Goal: Information Seeking & Learning: Check status

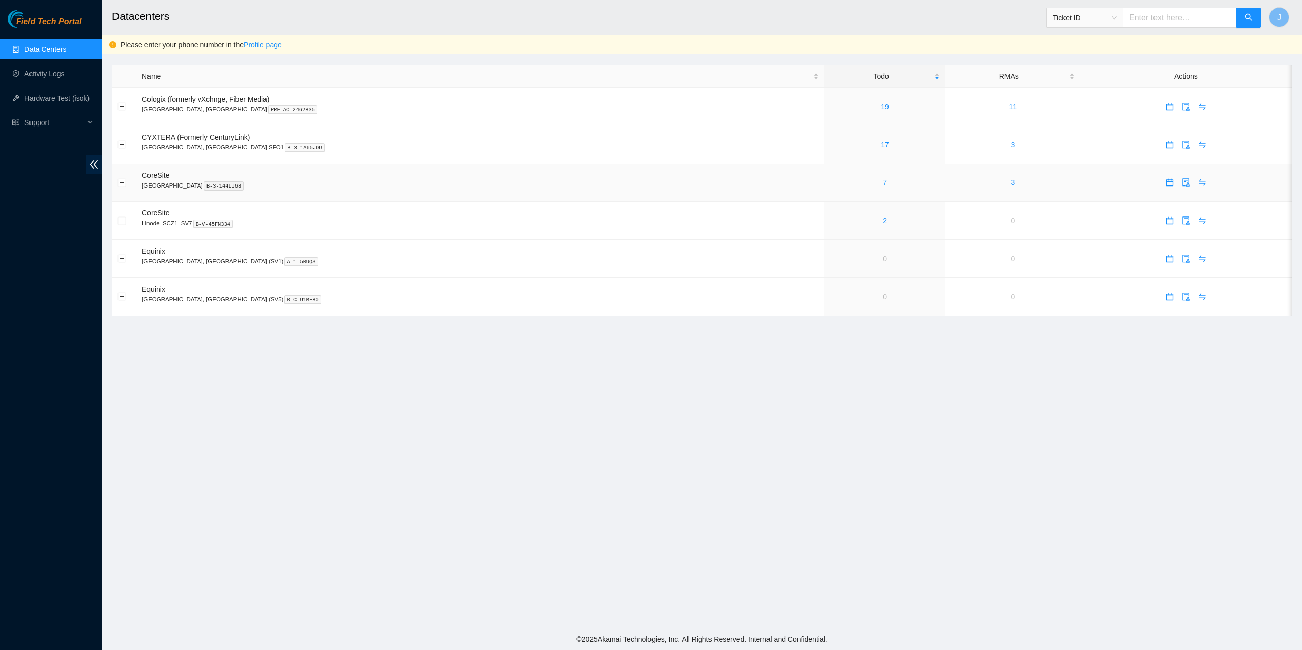
click at [883, 180] on link "7" at bounding box center [885, 182] width 4 height 8
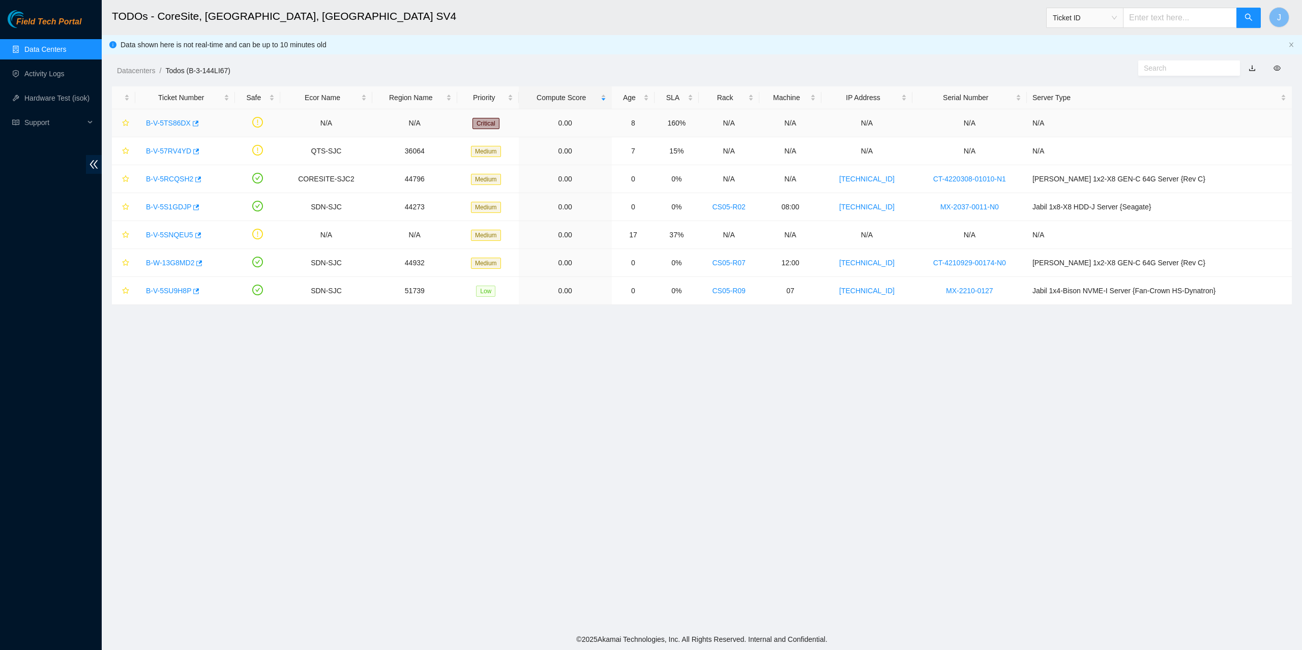
click at [168, 119] on link "B-V-5TS86DX" at bounding box center [168, 123] width 45 height 8
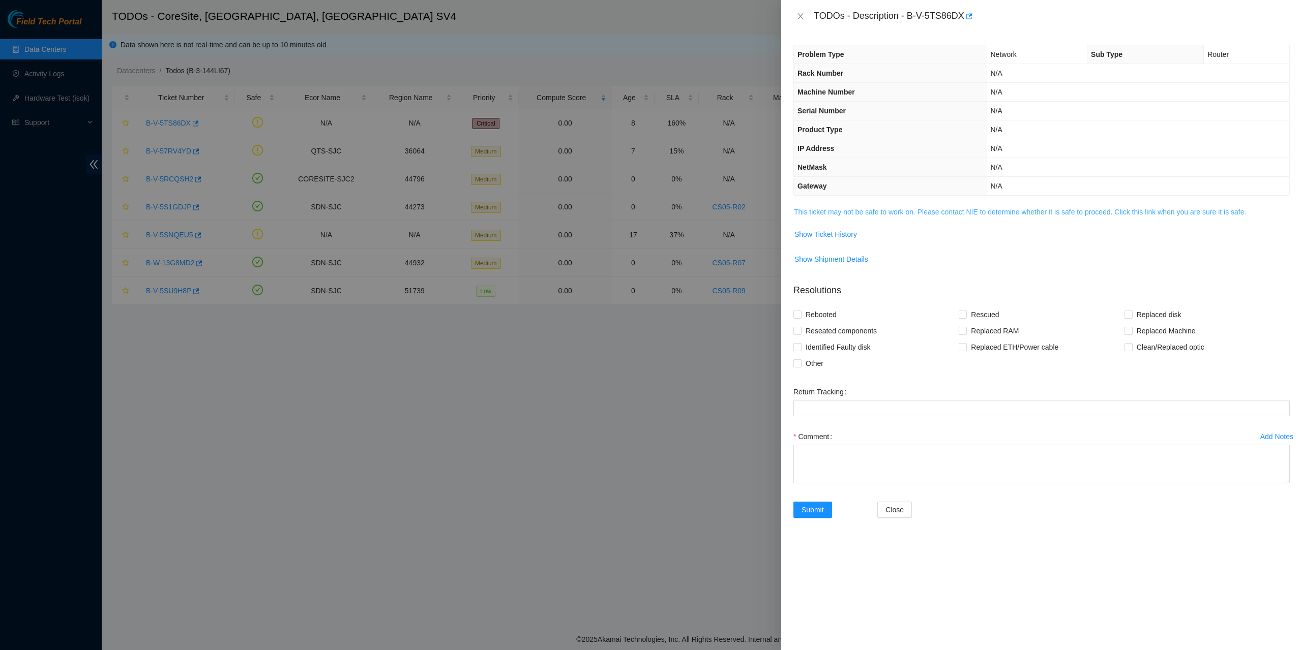
click at [865, 209] on link "This ticket may not be safe to work on. Please contact NIE to determine whether…" at bounding box center [1020, 212] width 452 height 8
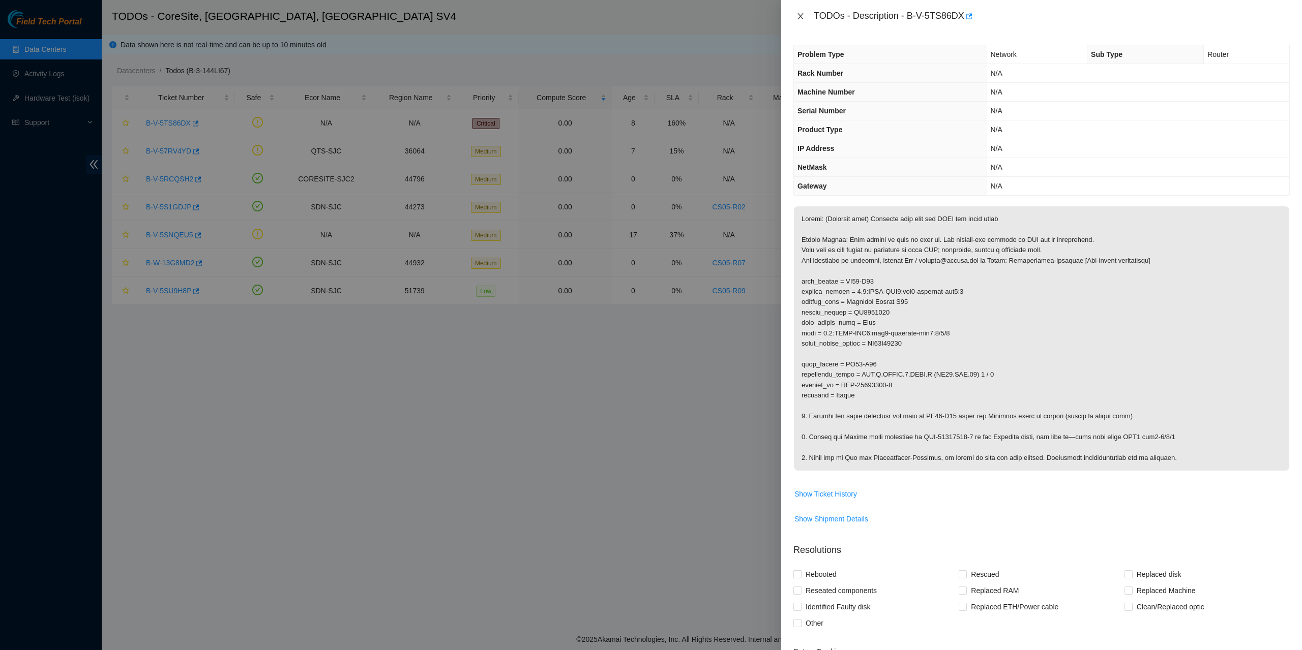
click at [805, 16] on button "Close" at bounding box center [800, 17] width 14 height 10
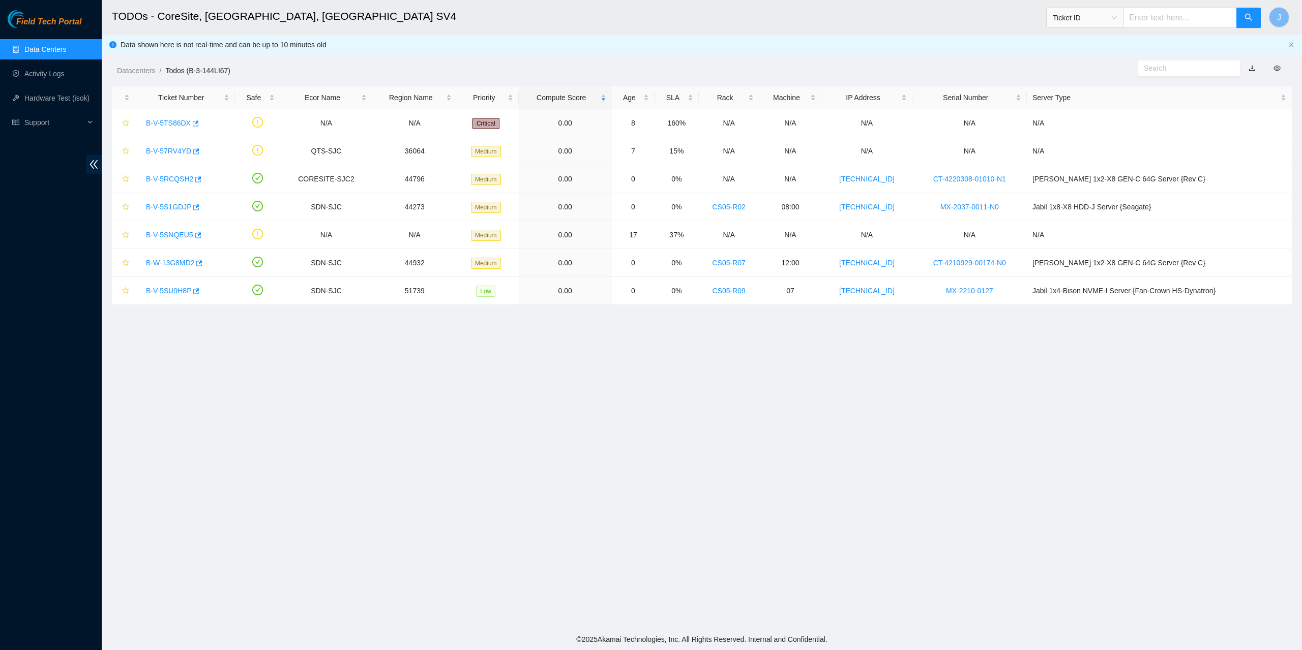
click at [48, 50] on link "Data Centers" at bounding box center [45, 49] width 42 height 8
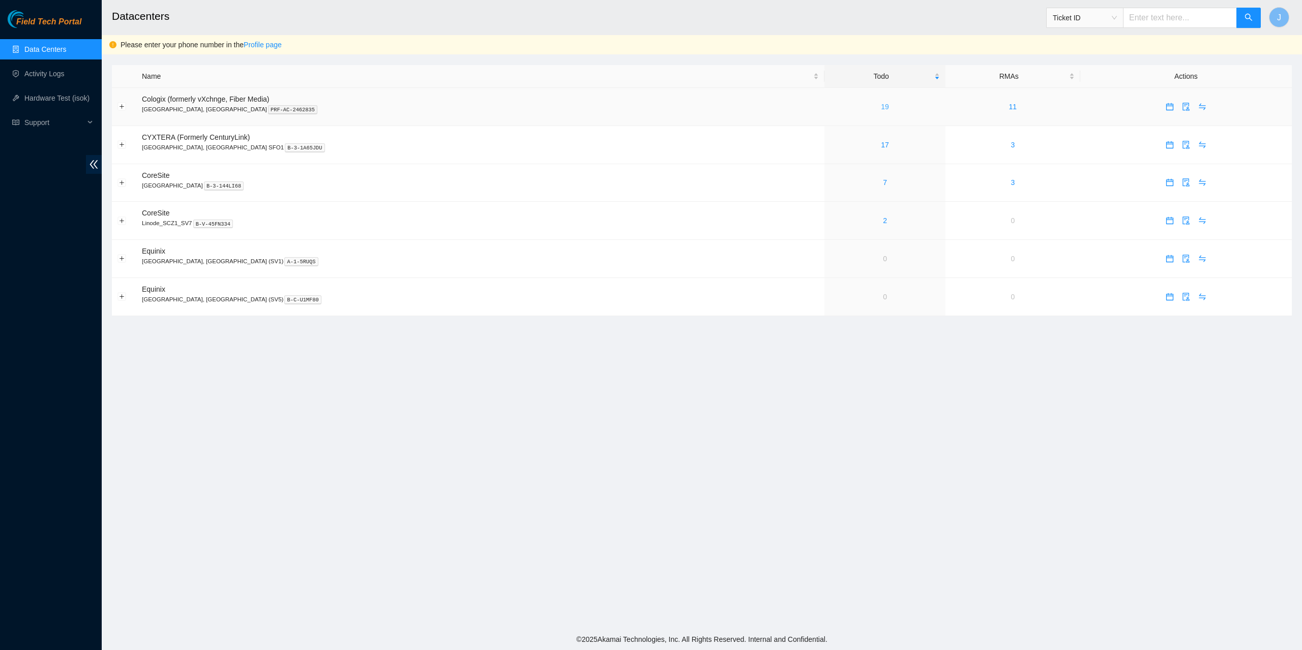
click at [881, 107] on link "19" at bounding box center [885, 107] width 8 height 8
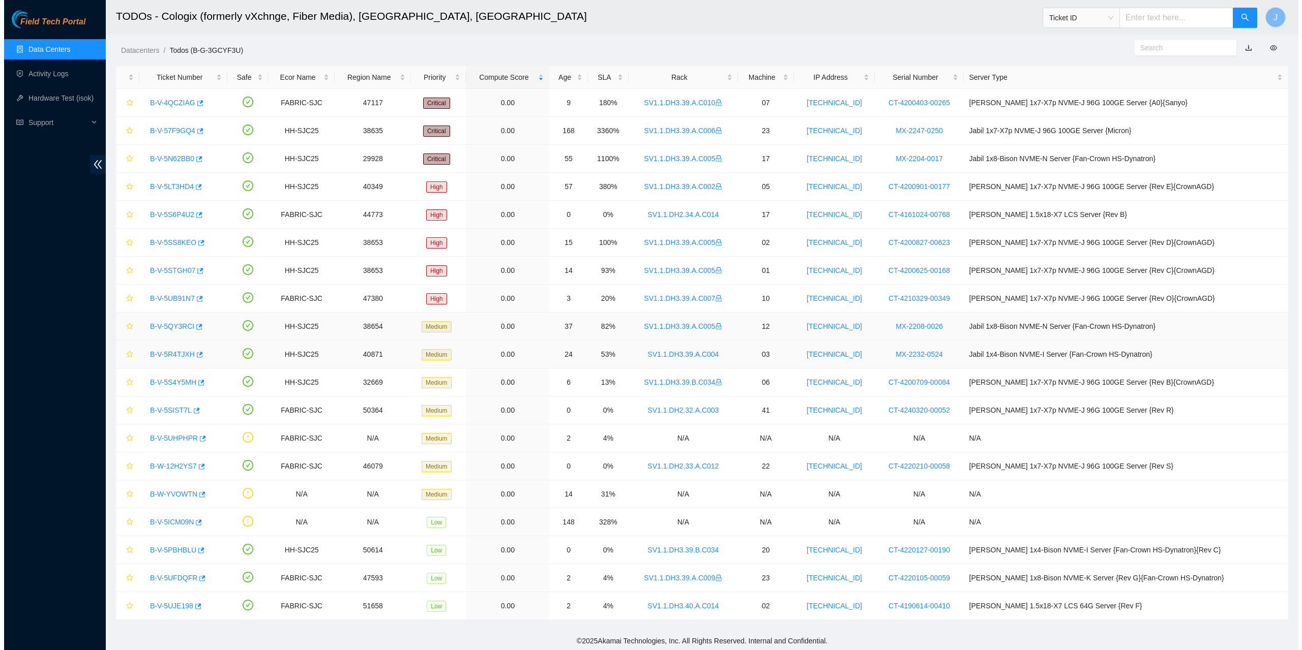
scroll to position [22, 0]
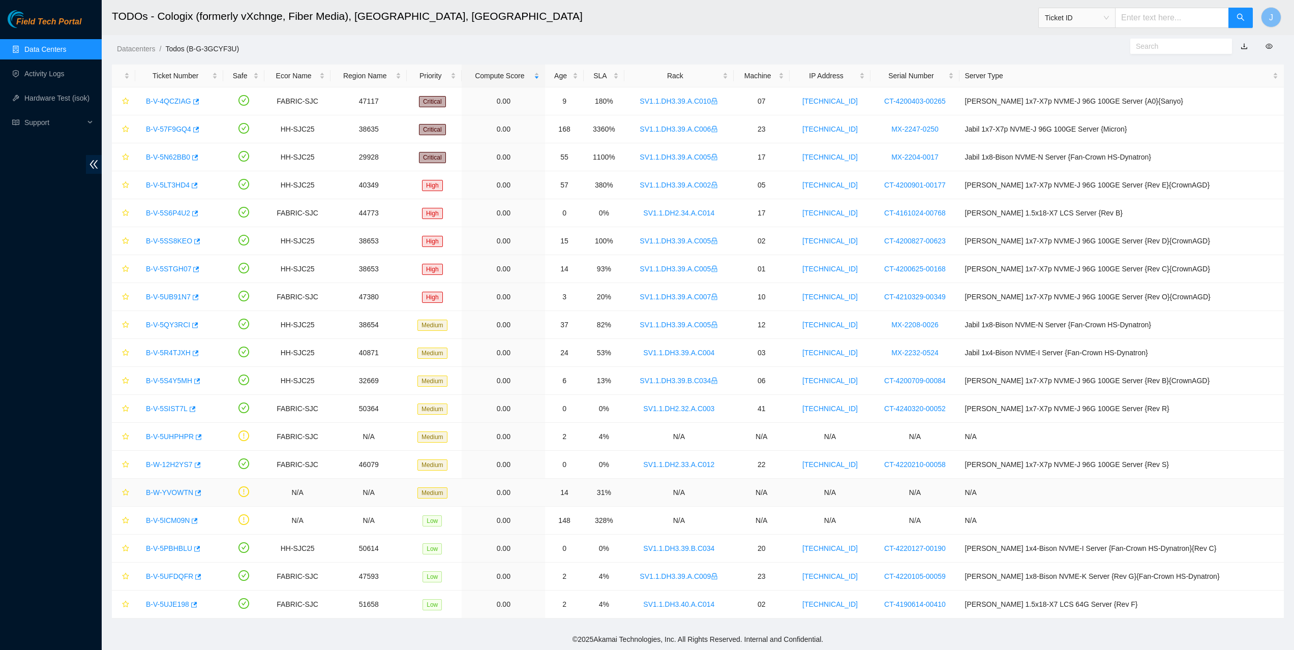
click at [166, 491] on link "B-W-YVOWTN" at bounding box center [169, 493] width 47 height 8
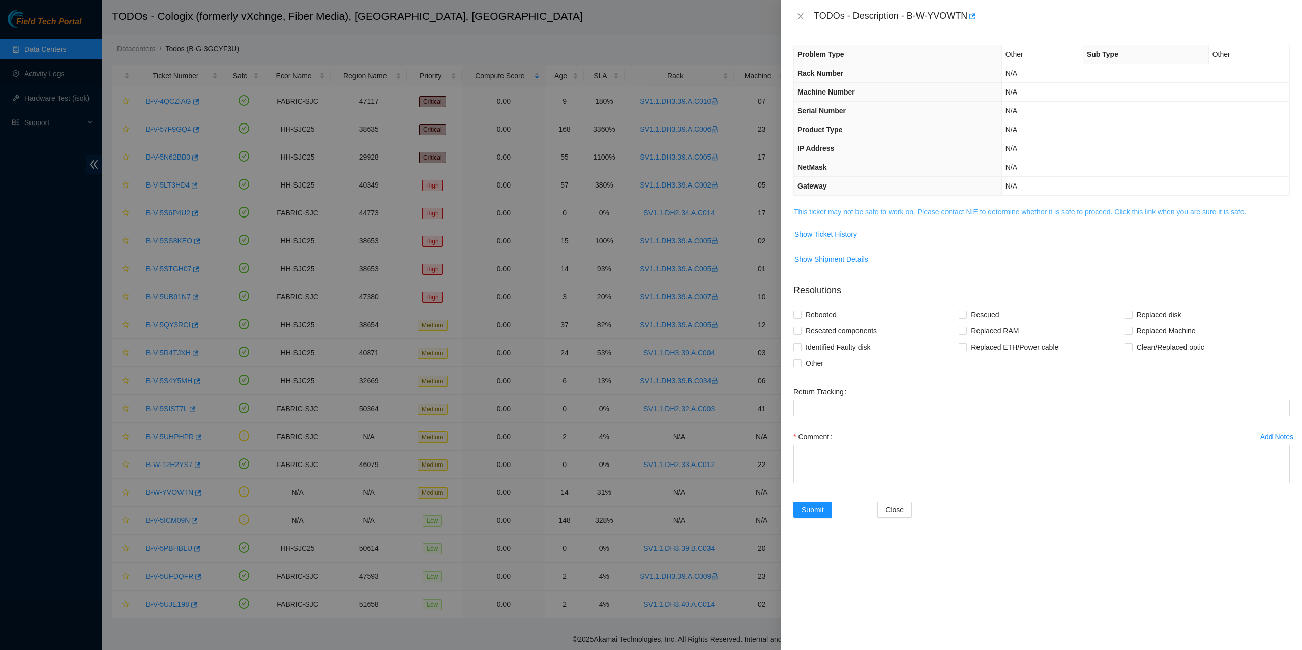
click at [913, 214] on link "This ticket may not be safe to work on. Please contact NIE to determine whether…" at bounding box center [1020, 212] width 452 height 8
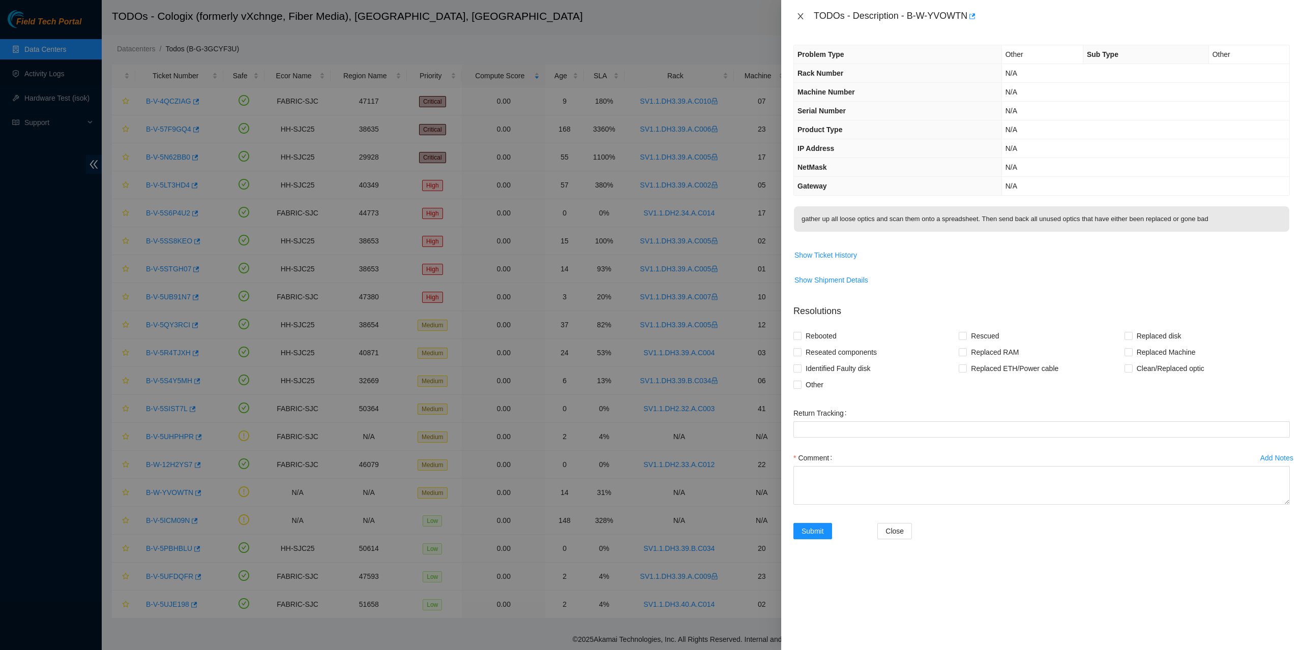
click at [805, 15] on button "Close" at bounding box center [800, 17] width 14 height 10
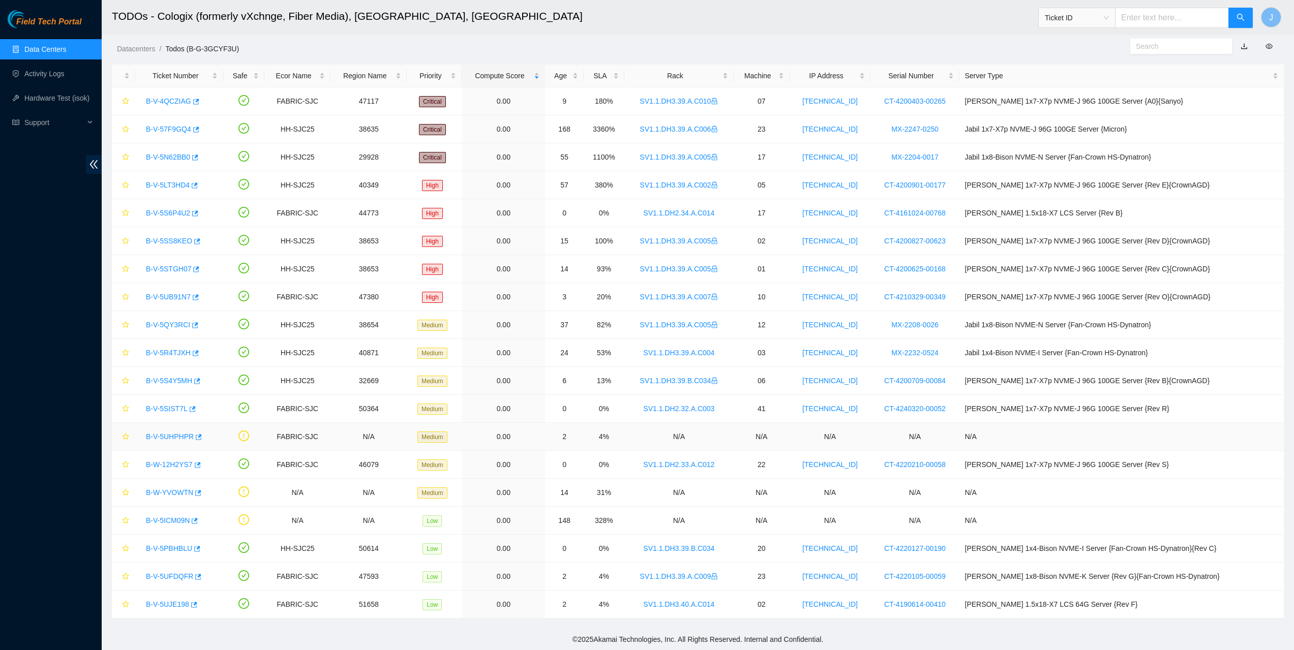
click at [170, 435] on link "B-V-5UHPHPR" at bounding box center [170, 437] width 48 height 8
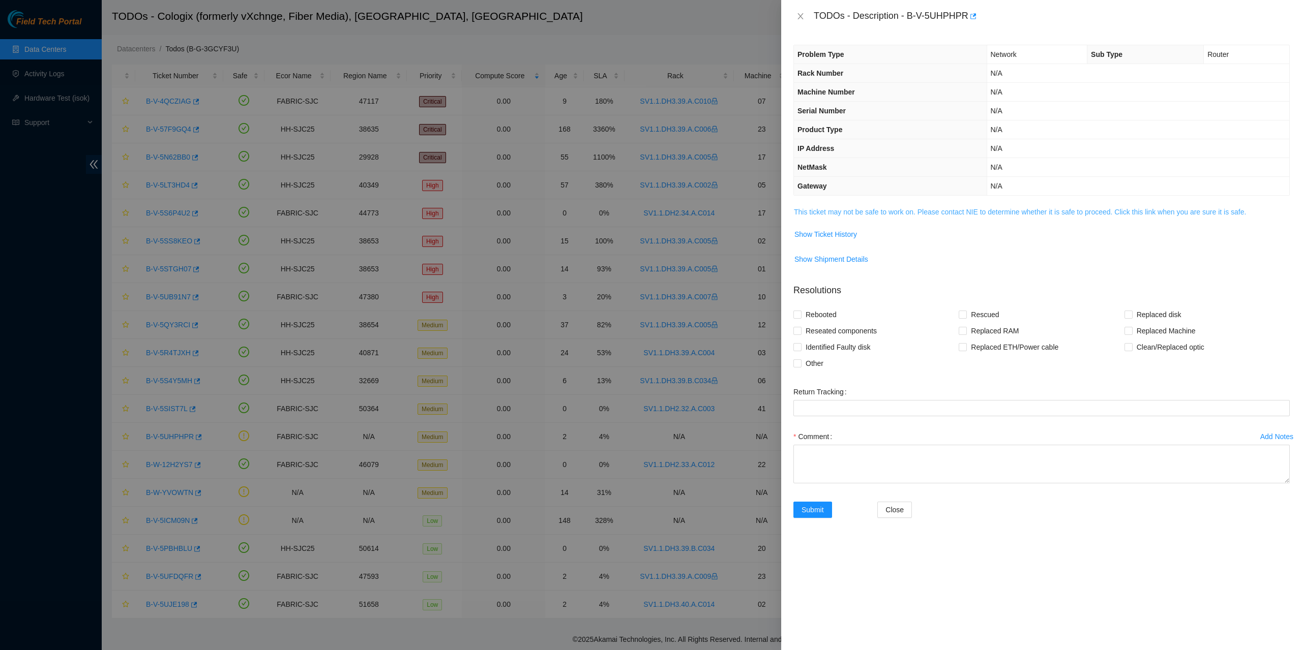
click at [918, 209] on link "This ticket may not be safe to work on. Please contact NIE to determine whether…" at bounding box center [1020, 212] width 452 height 8
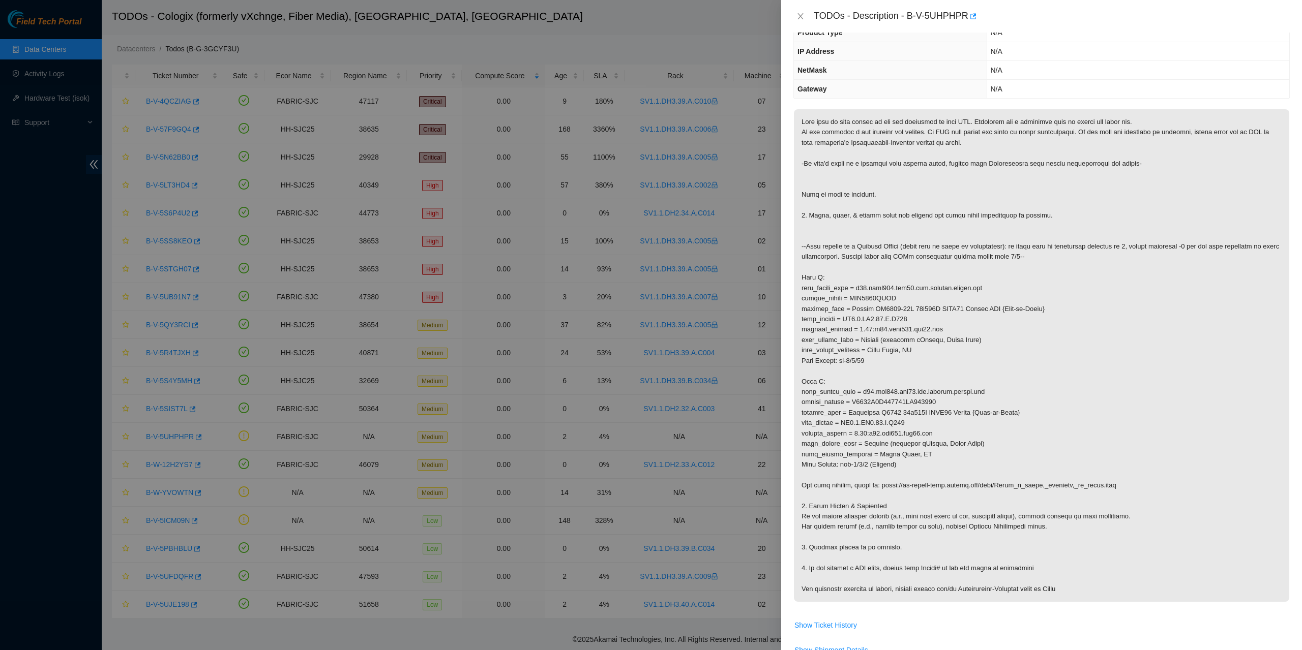
scroll to position [102, 0]
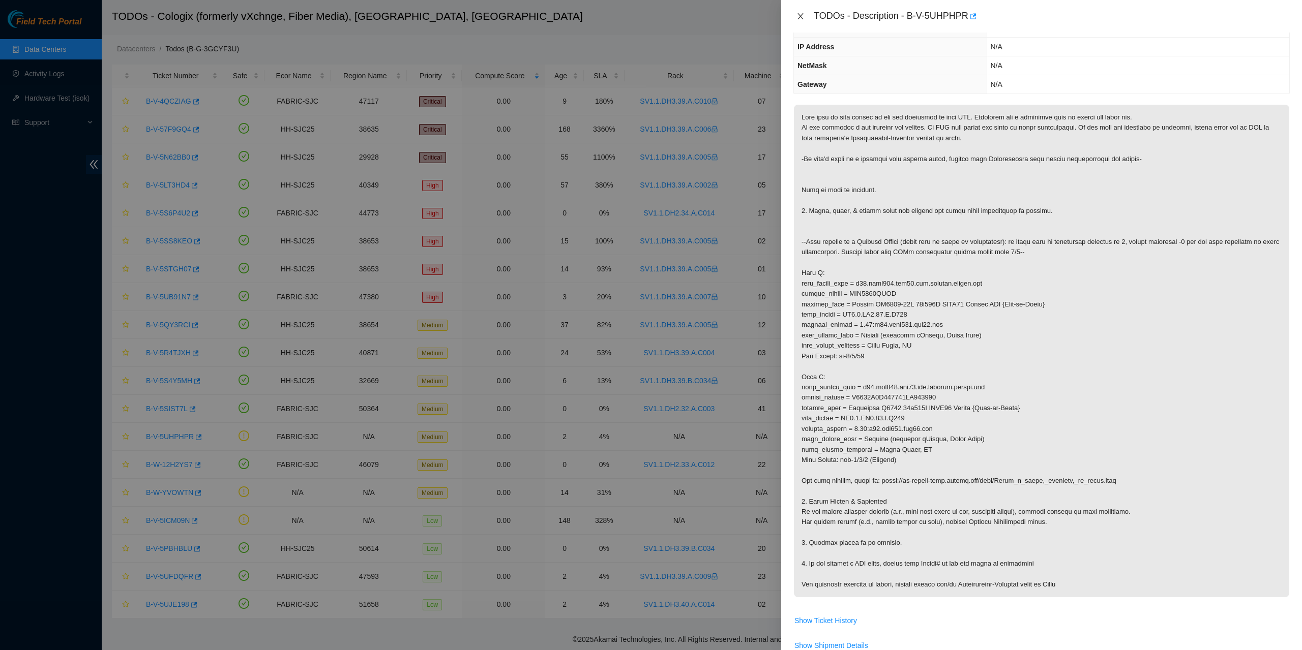
click at [796, 10] on div "TODOs - Description - B-V-5UHPHPR" at bounding box center [1041, 16] width 496 height 16
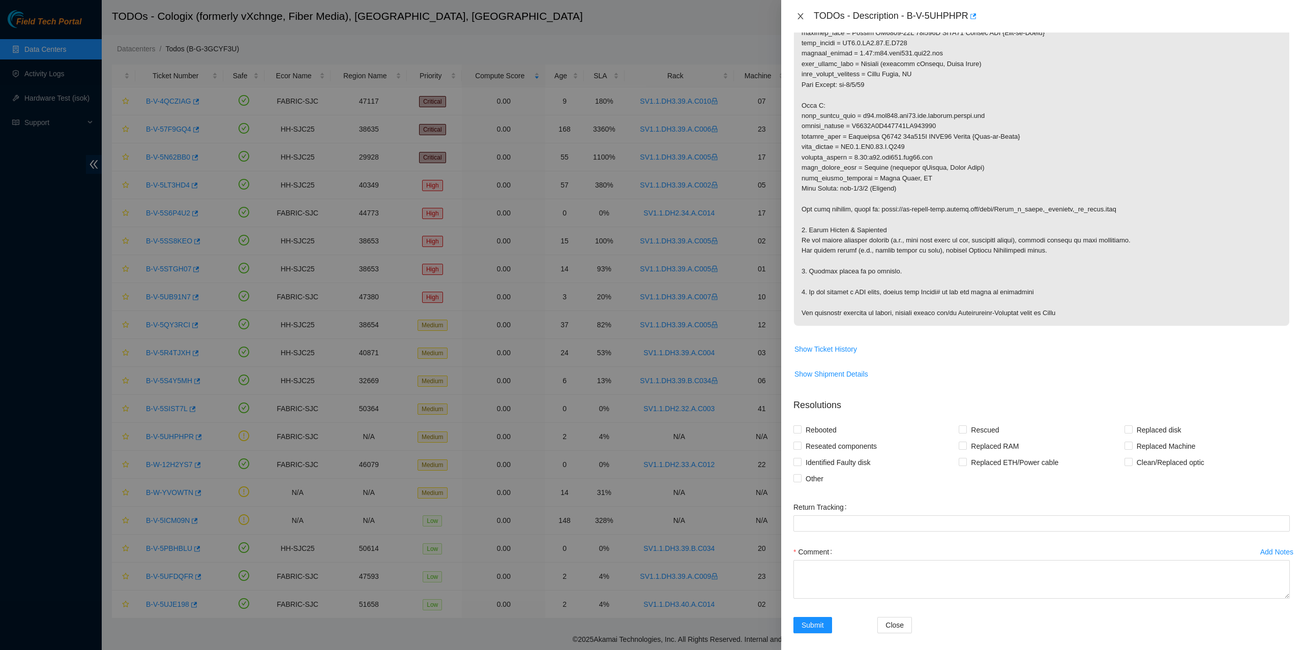
scroll to position [381, 0]
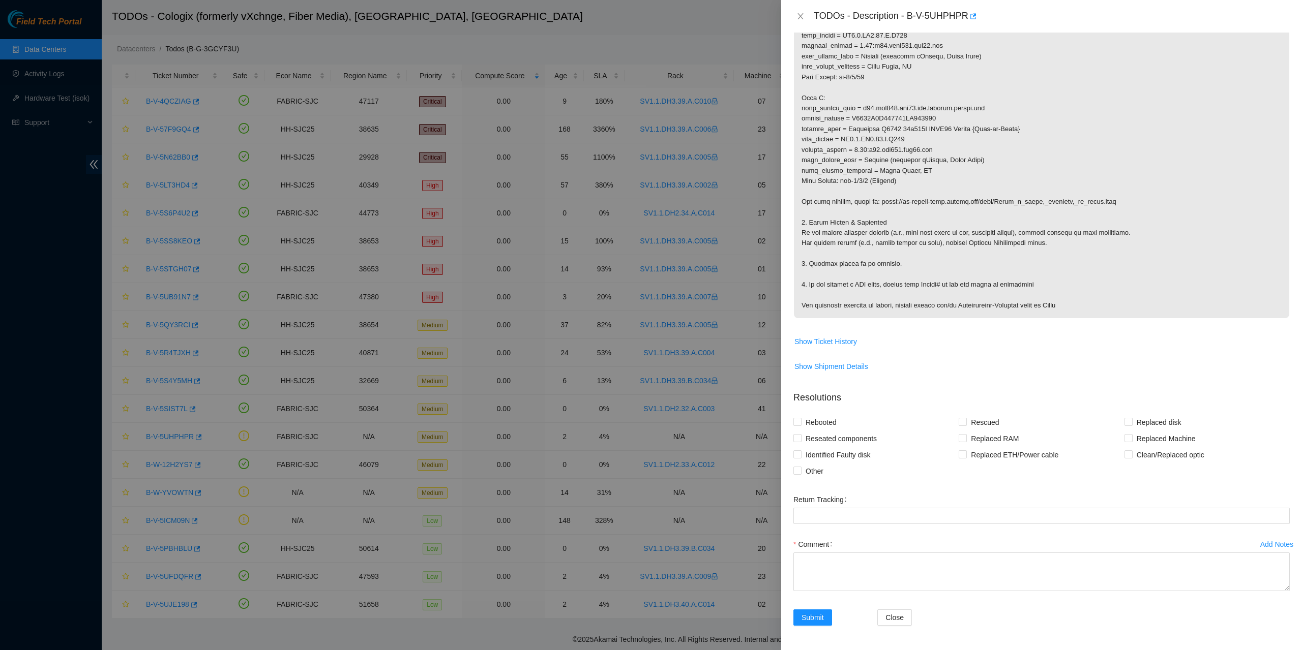
drag, startPoint x: 1052, startPoint y: 329, endPoint x: 1063, endPoint y: 308, distance: 23.7
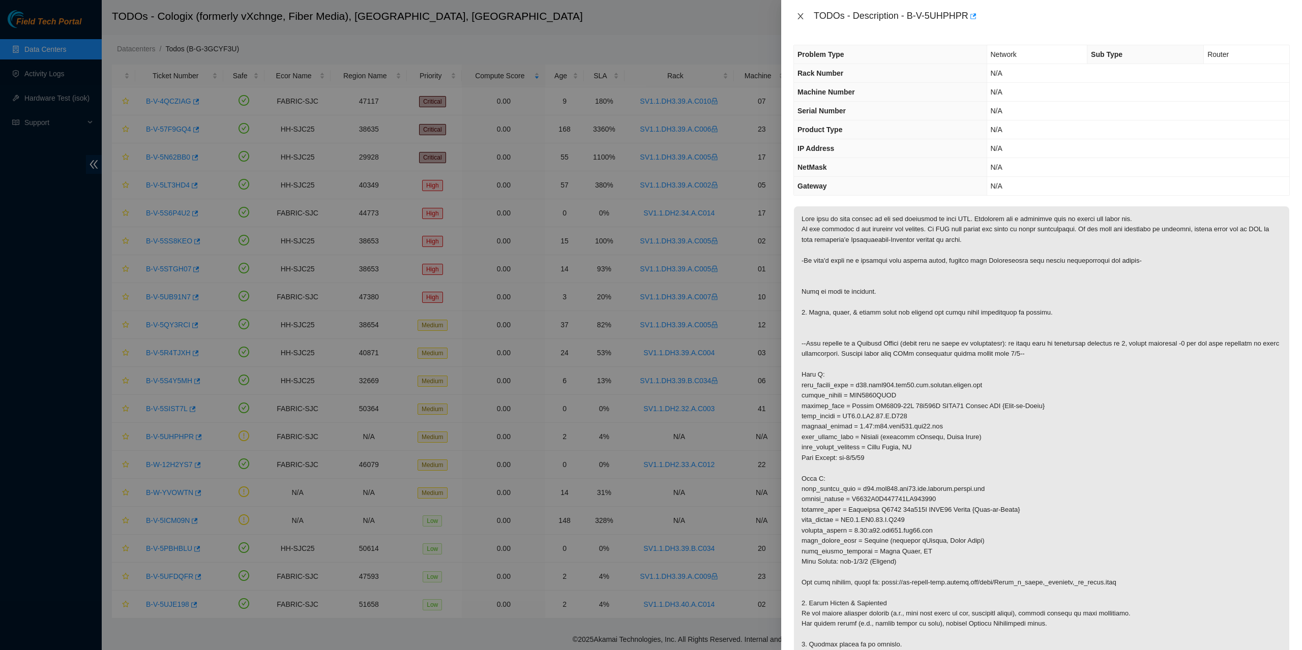
click at [796, 15] on icon "close" at bounding box center [800, 16] width 8 height 8
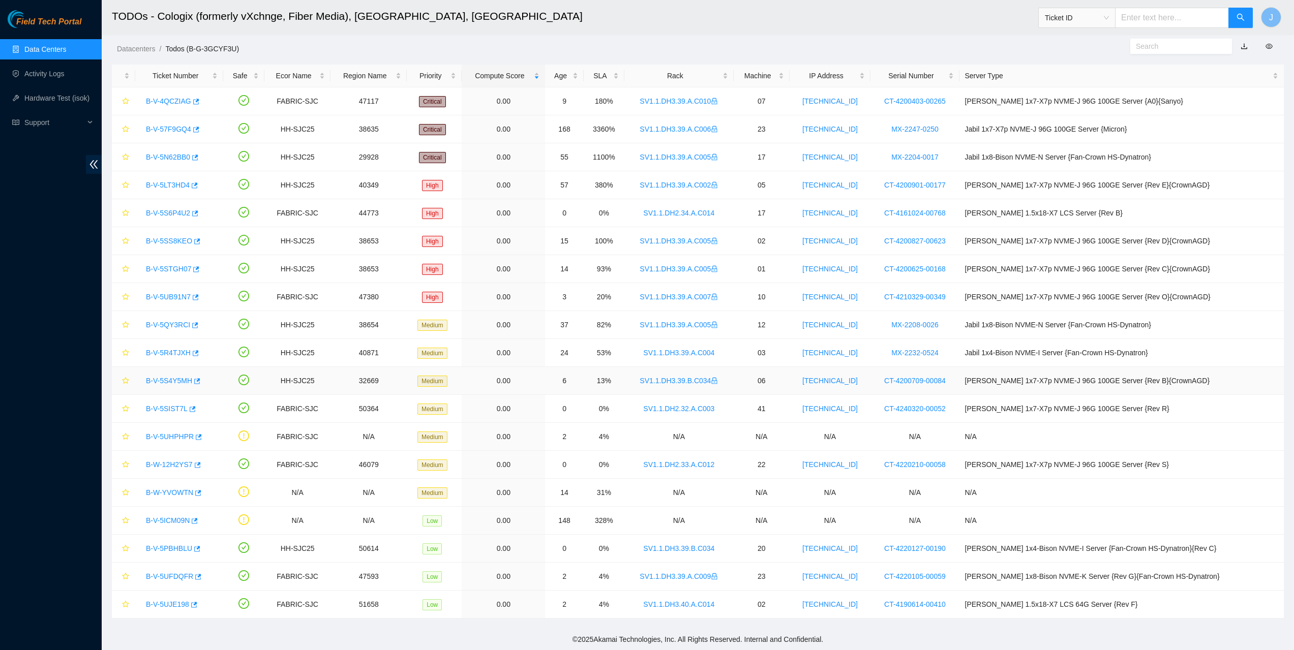
click at [154, 379] on link "B-V-5S4Y5MH" at bounding box center [169, 381] width 46 height 8
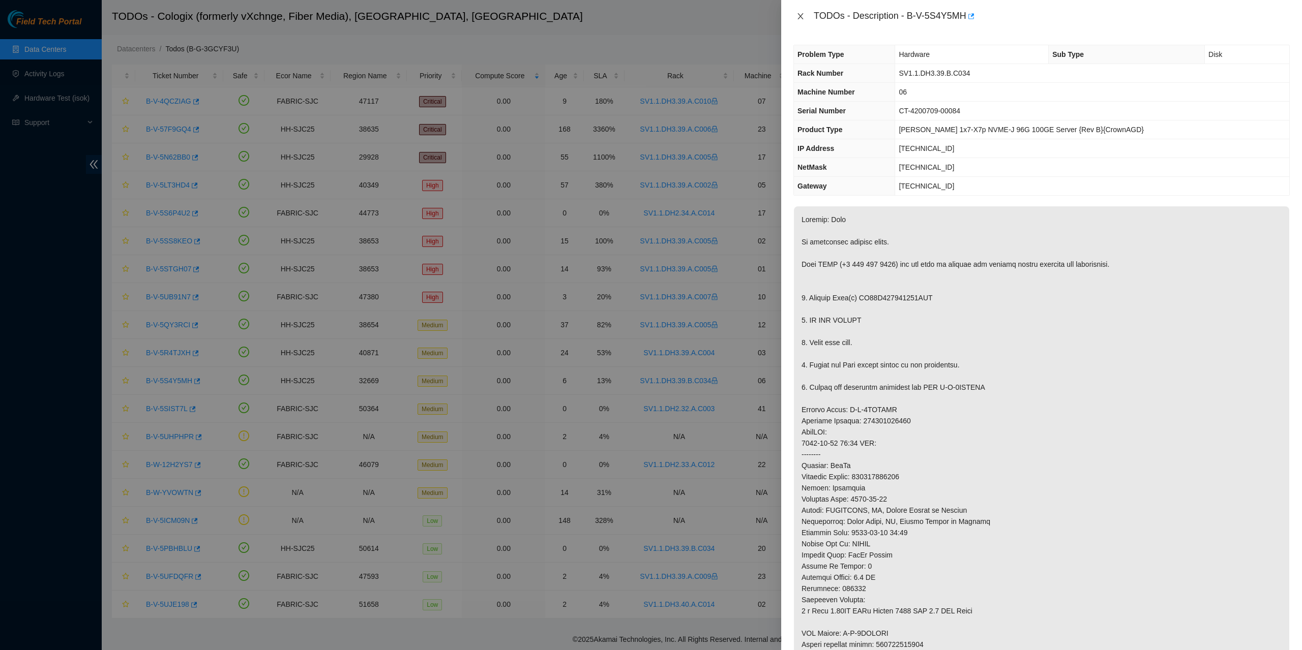
click at [799, 14] on icon "close" at bounding box center [800, 16] width 8 height 8
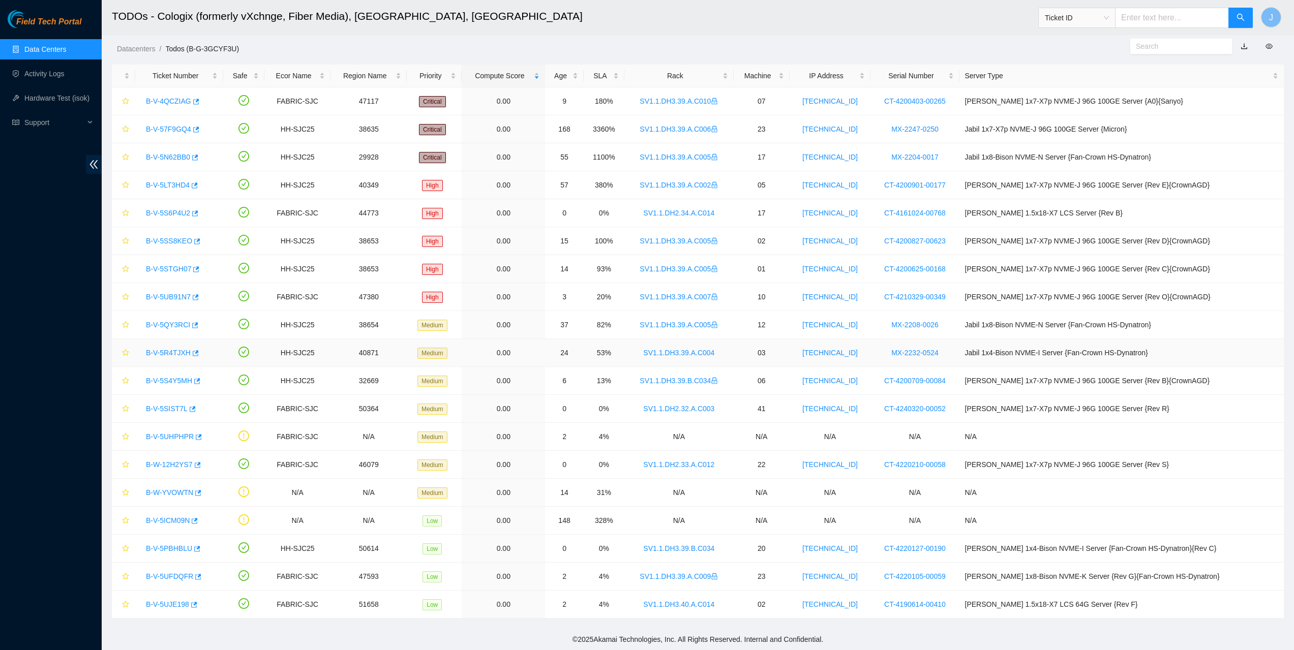
click at [179, 353] on link "B-V-5R4TJXH" at bounding box center [168, 353] width 45 height 8
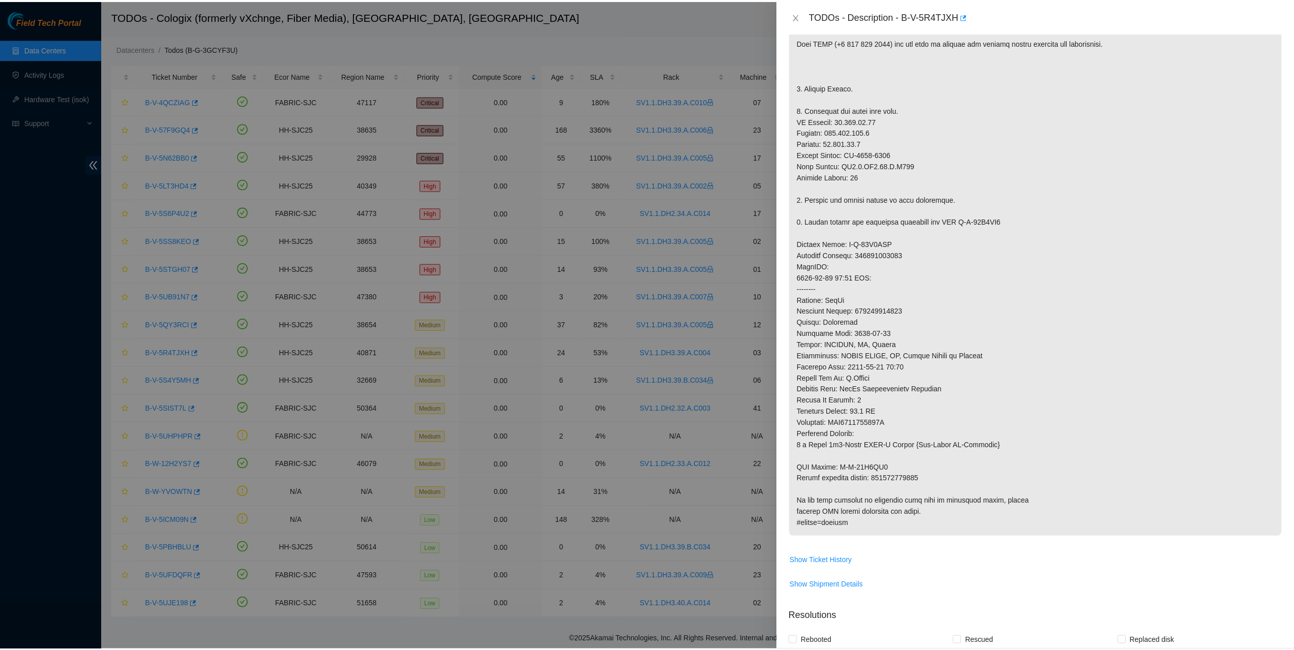
scroll to position [203, 0]
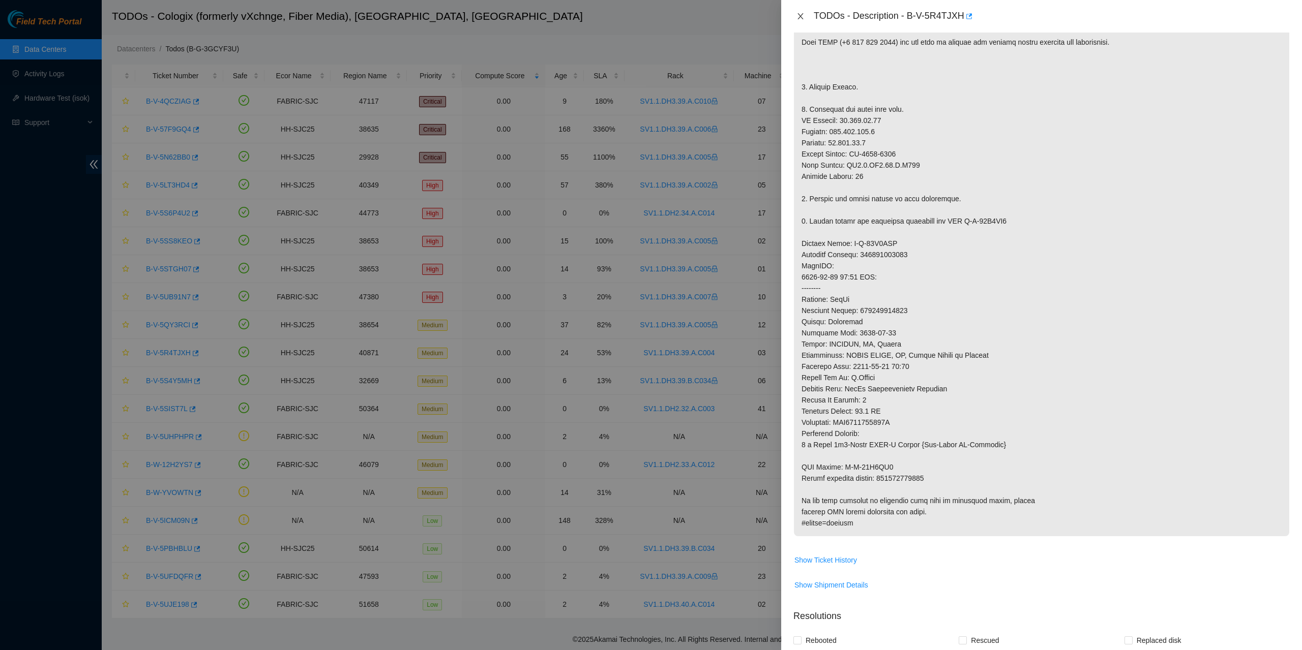
click at [796, 14] on icon "close" at bounding box center [800, 16] width 8 height 8
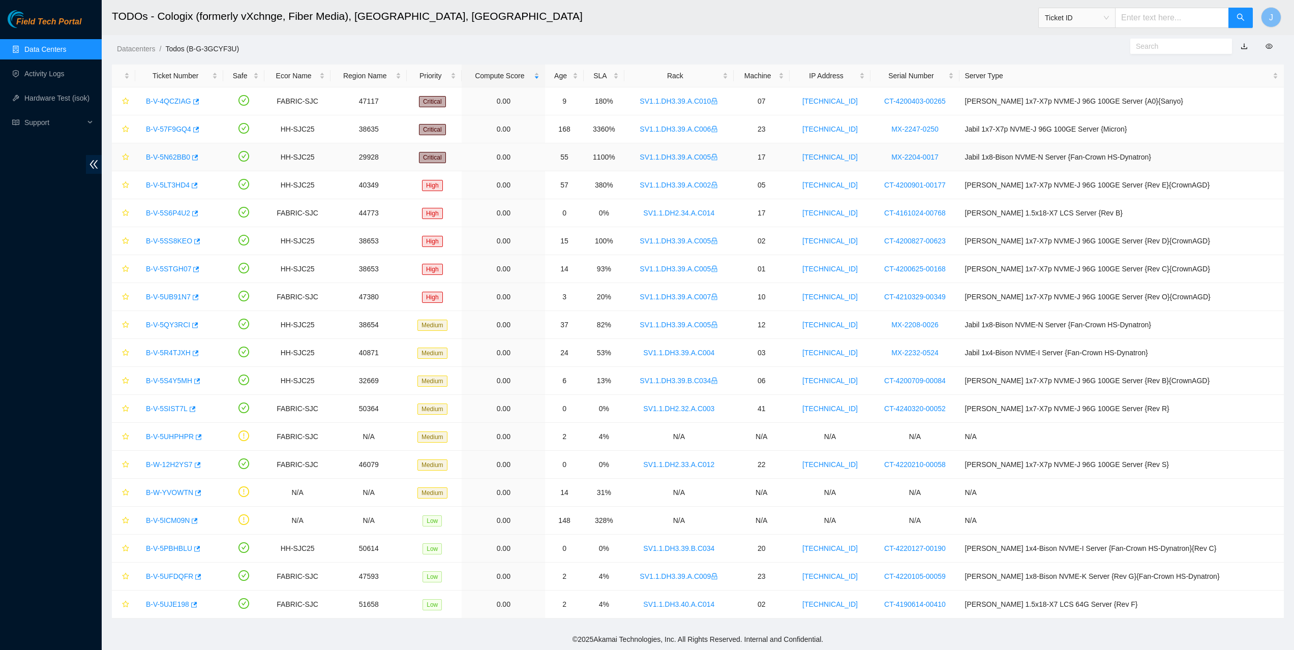
click at [170, 157] on link "B-V-5N62BB0" at bounding box center [168, 157] width 44 height 8
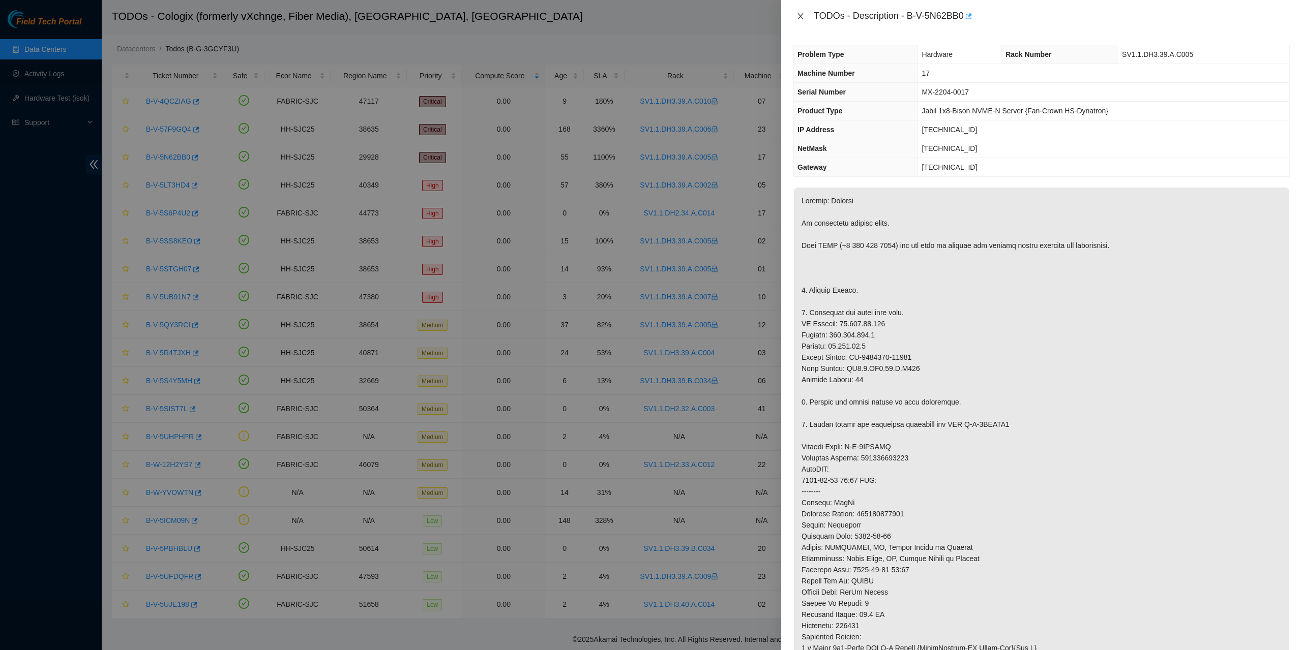
click at [803, 15] on icon "close" at bounding box center [800, 16] width 8 height 8
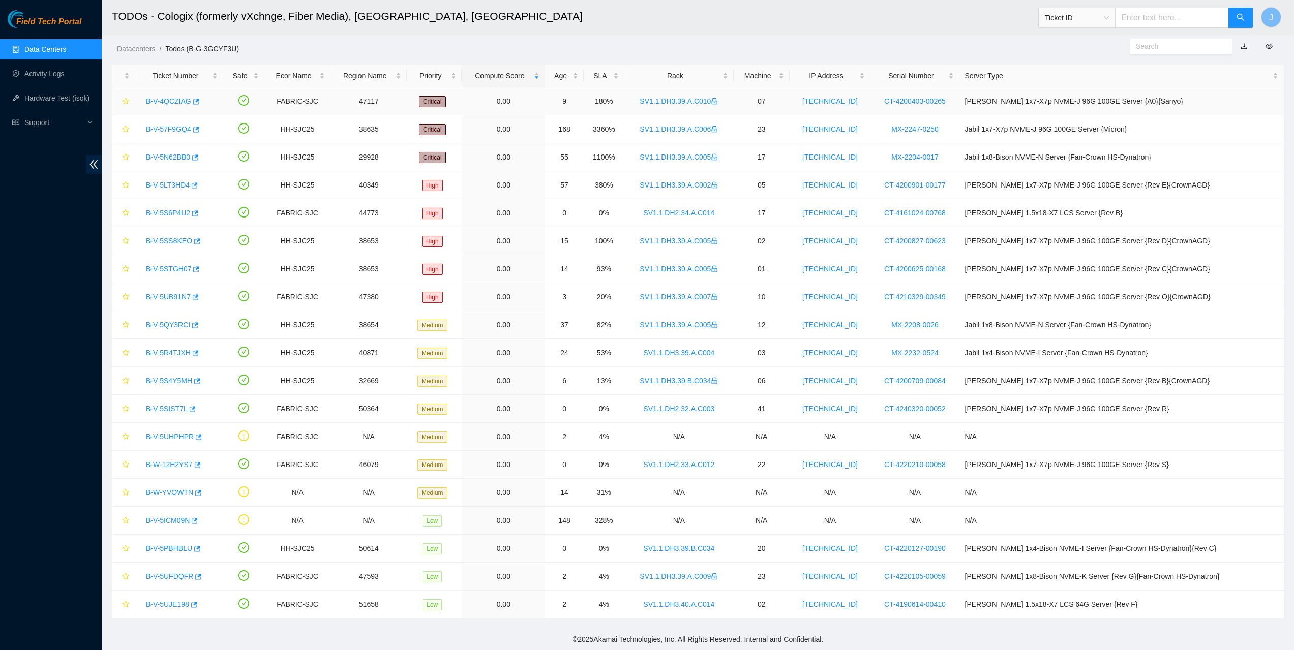
click at [170, 97] on link "B-V-4QCZIAG" at bounding box center [168, 101] width 45 height 8
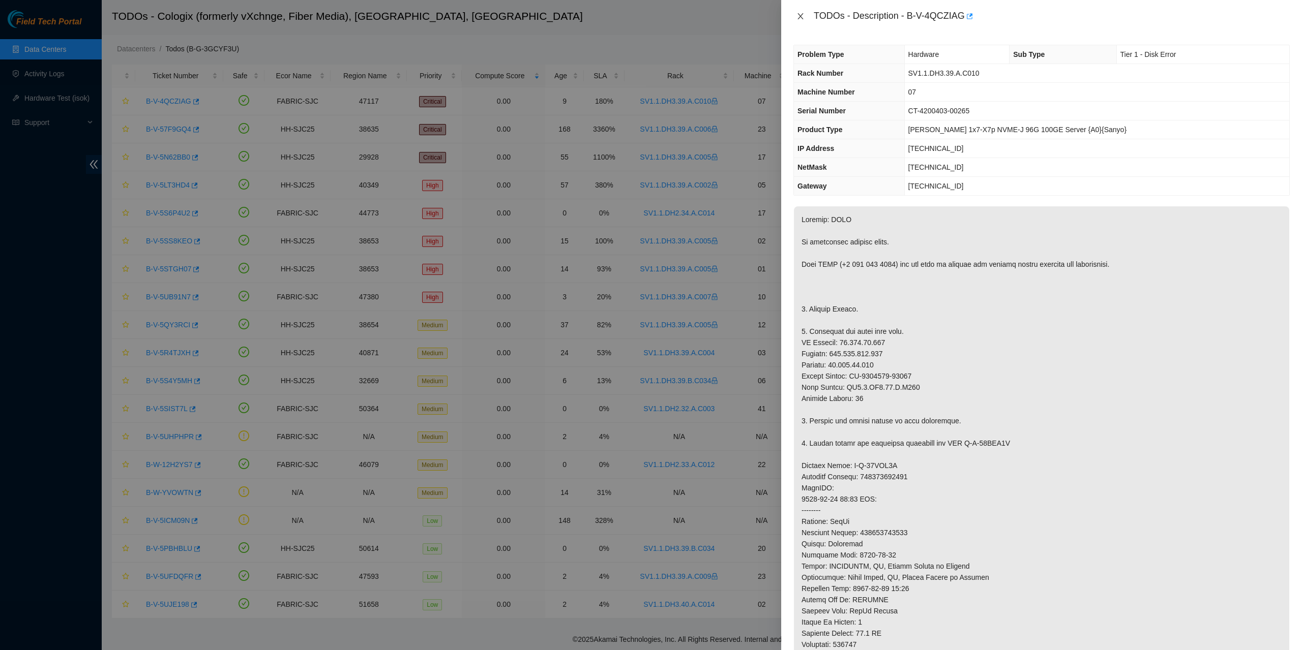
click at [800, 18] on icon "close" at bounding box center [800, 16] width 8 height 8
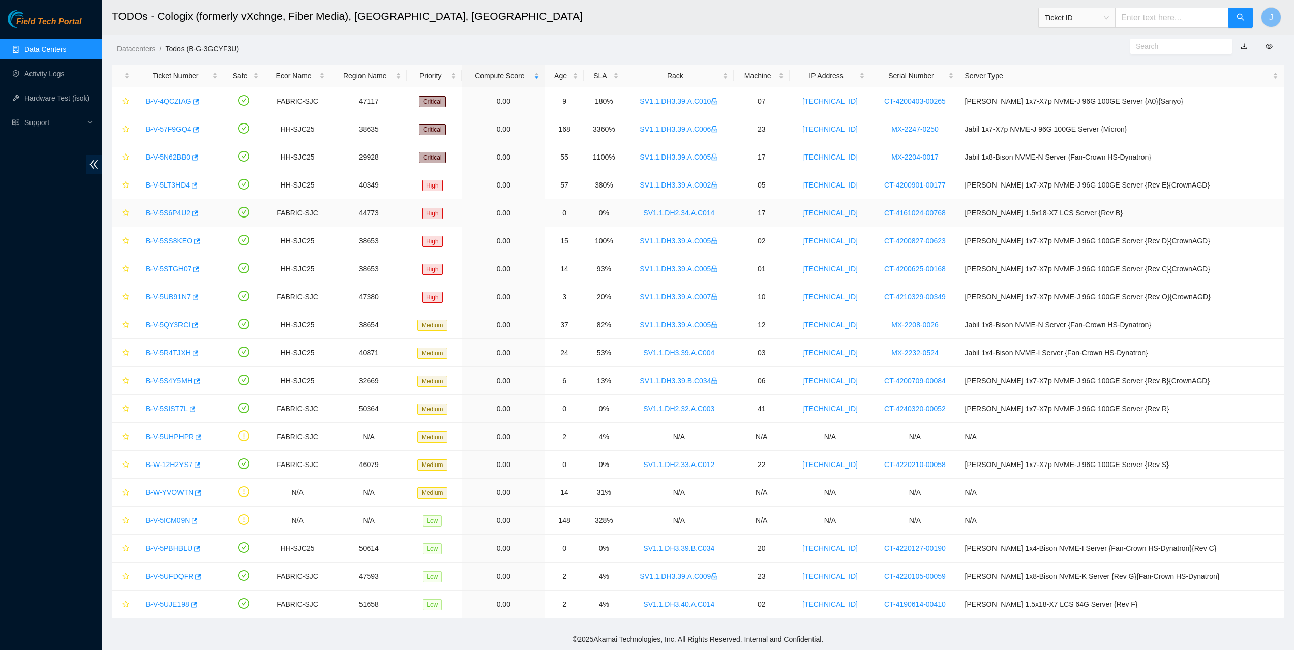
click at [171, 216] on link "B-V-5S6P4U2" at bounding box center [168, 213] width 44 height 8
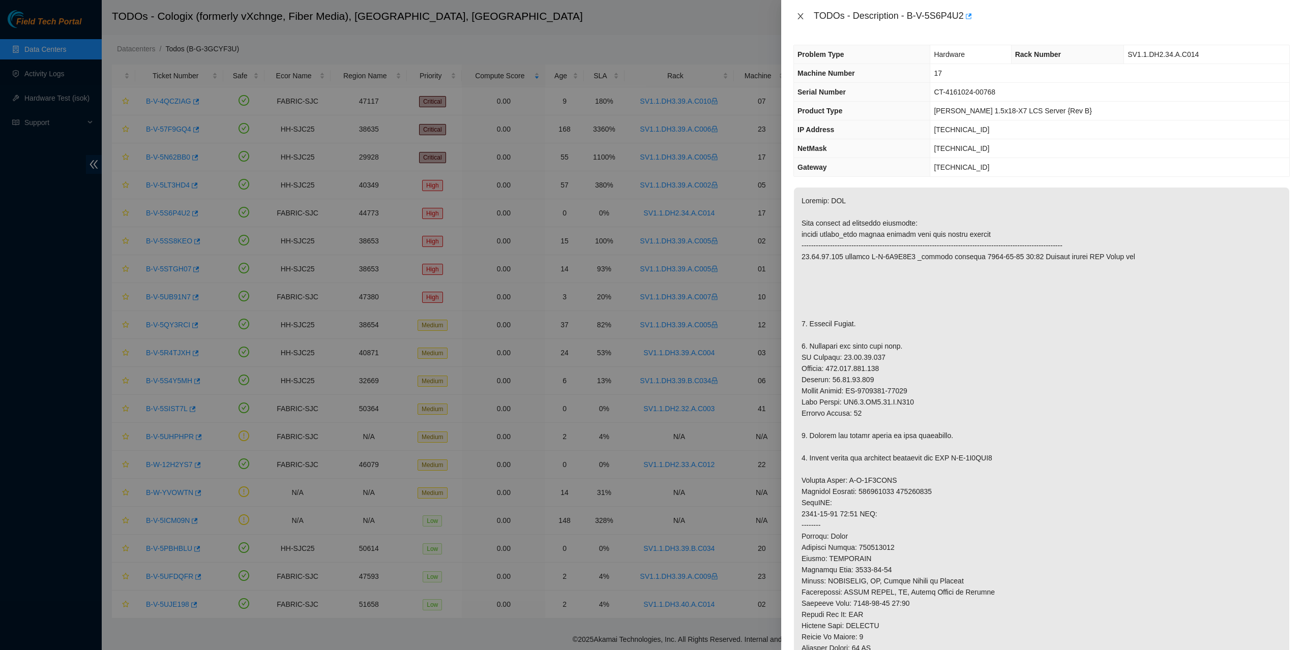
click at [798, 12] on icon "close" at bounding box center [800, 16] width 8 height 8
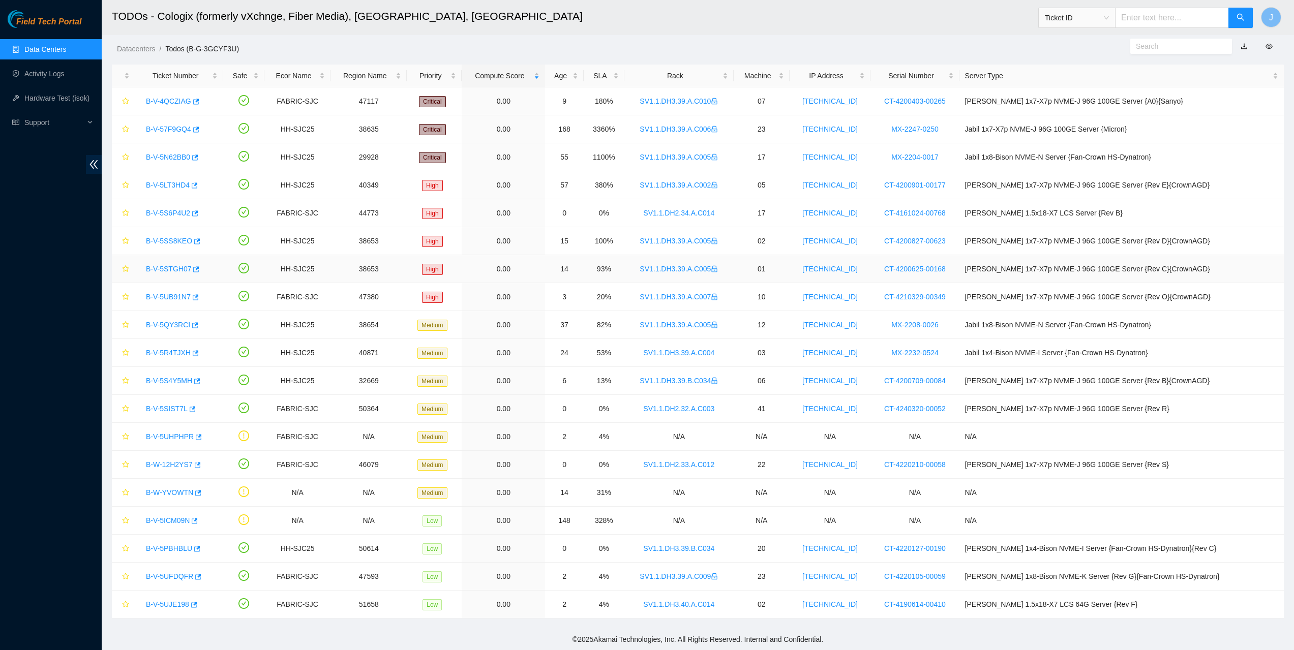
click at [176, 268] on link "B-V-5STGH07" at bounding box center [168, 269] width 45 height 8
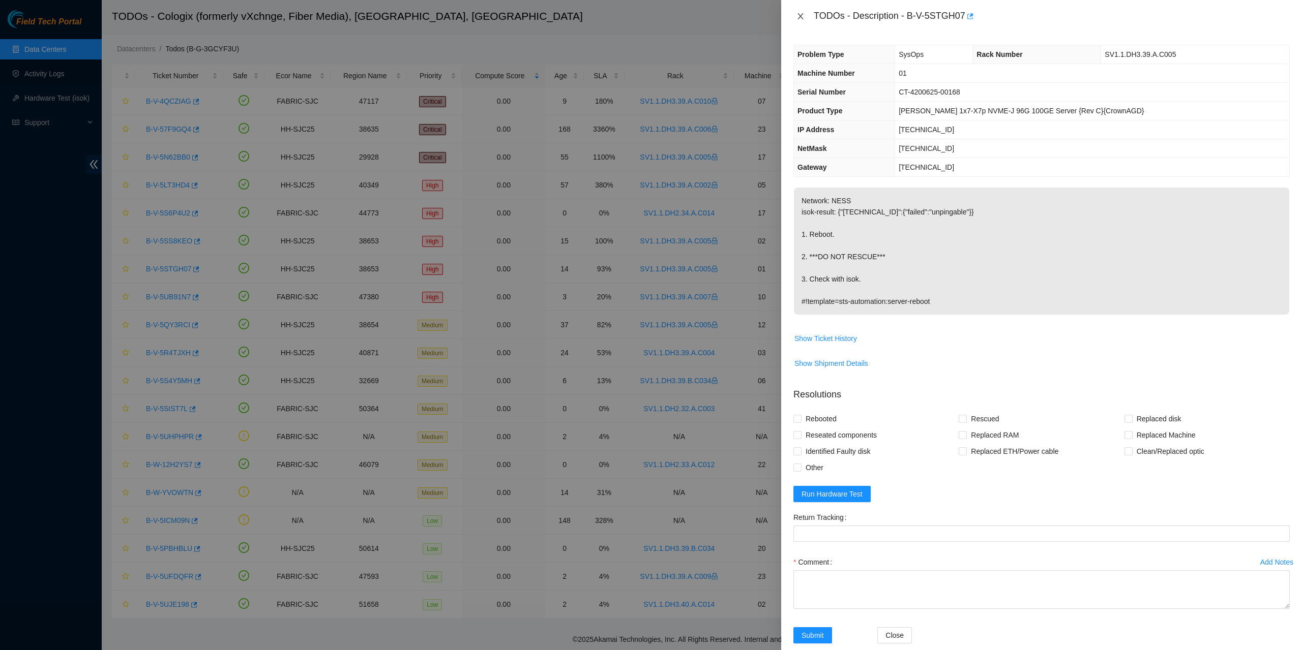
click at [798, 13] on icon "close" at bounding box center [800, 16] width 8 height 8
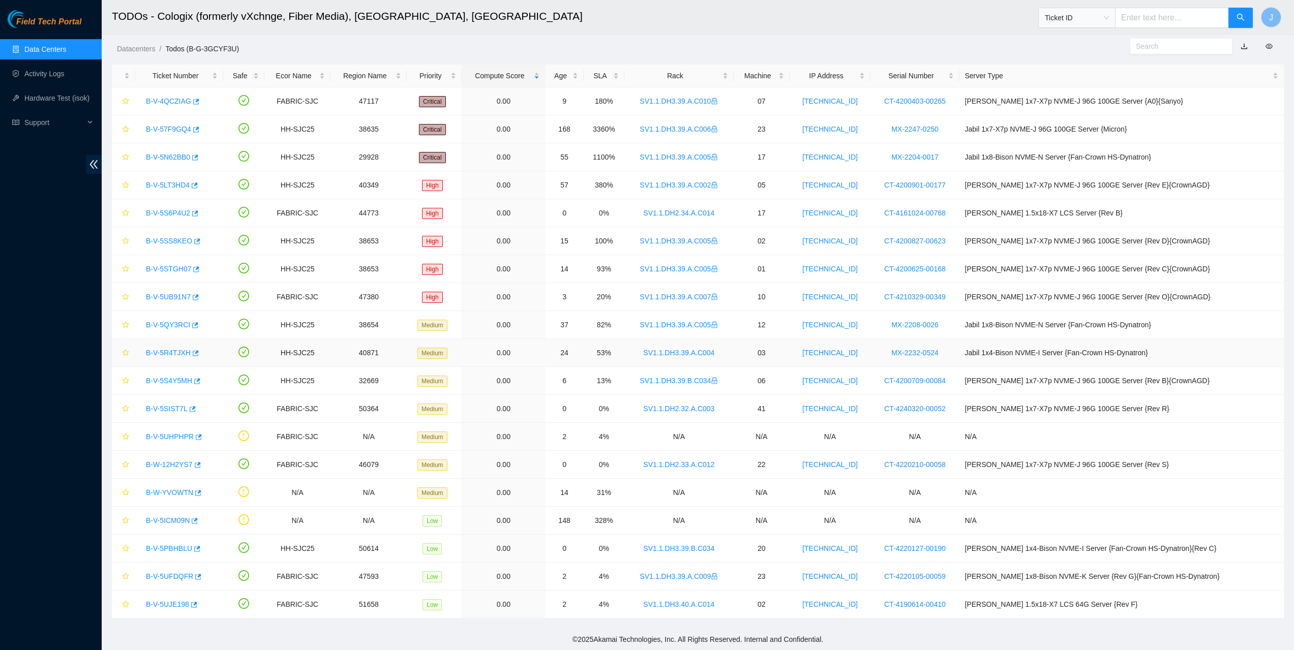
click at [169, 352] on link "B-V-5R4TJXH" at bounding box center [168, 353] width 45 height 8
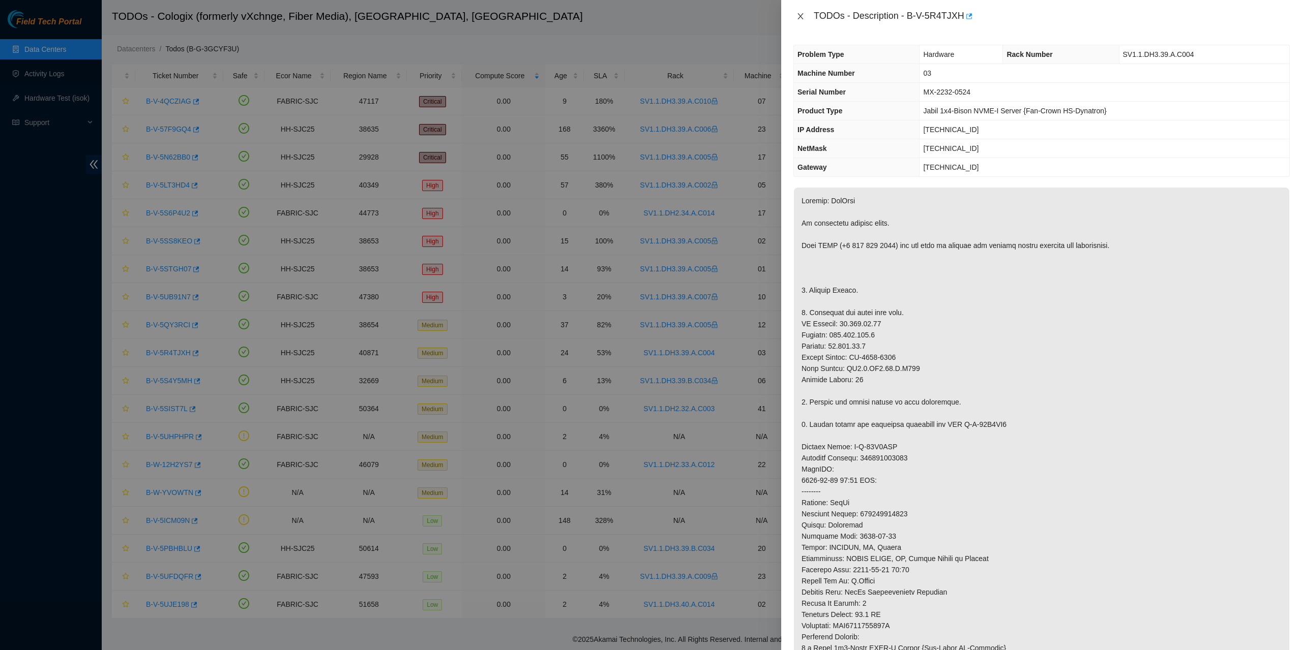
click at [799, 18] on icon "close" at bounding box center [800, 16] width 6 height 6
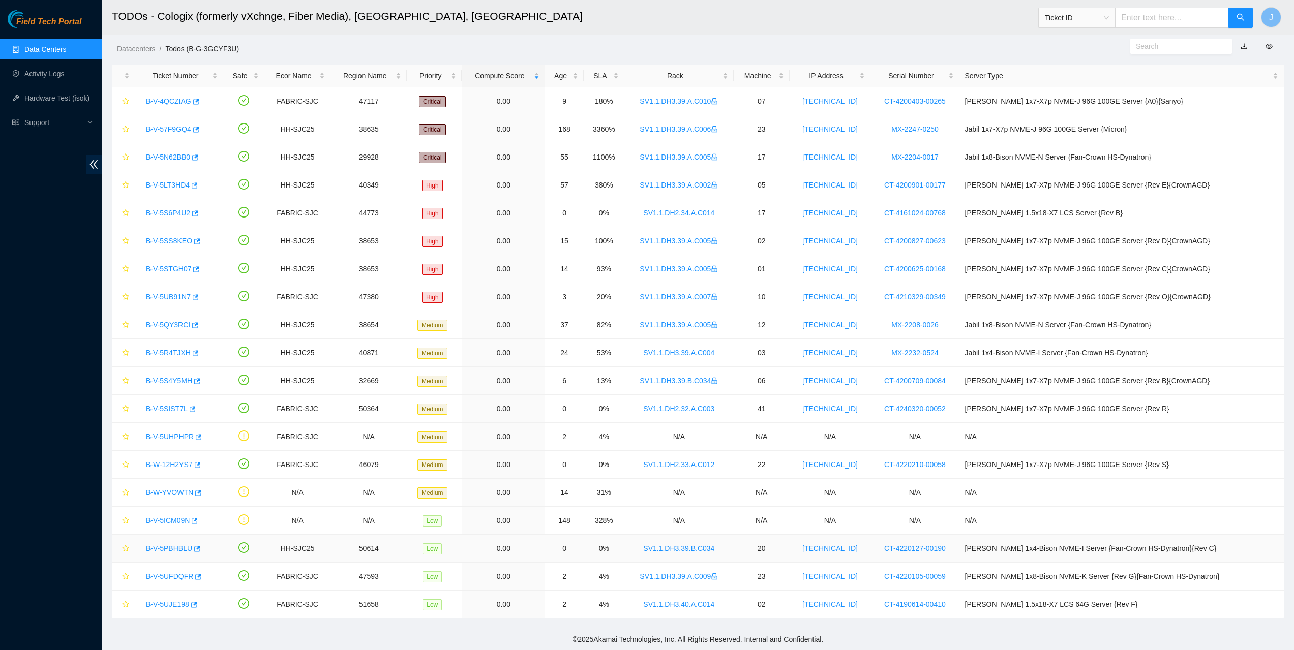
click at [157, 546] on link "B-V-5PBHBLU" at bounding box center [169, 549] width 46 height 8
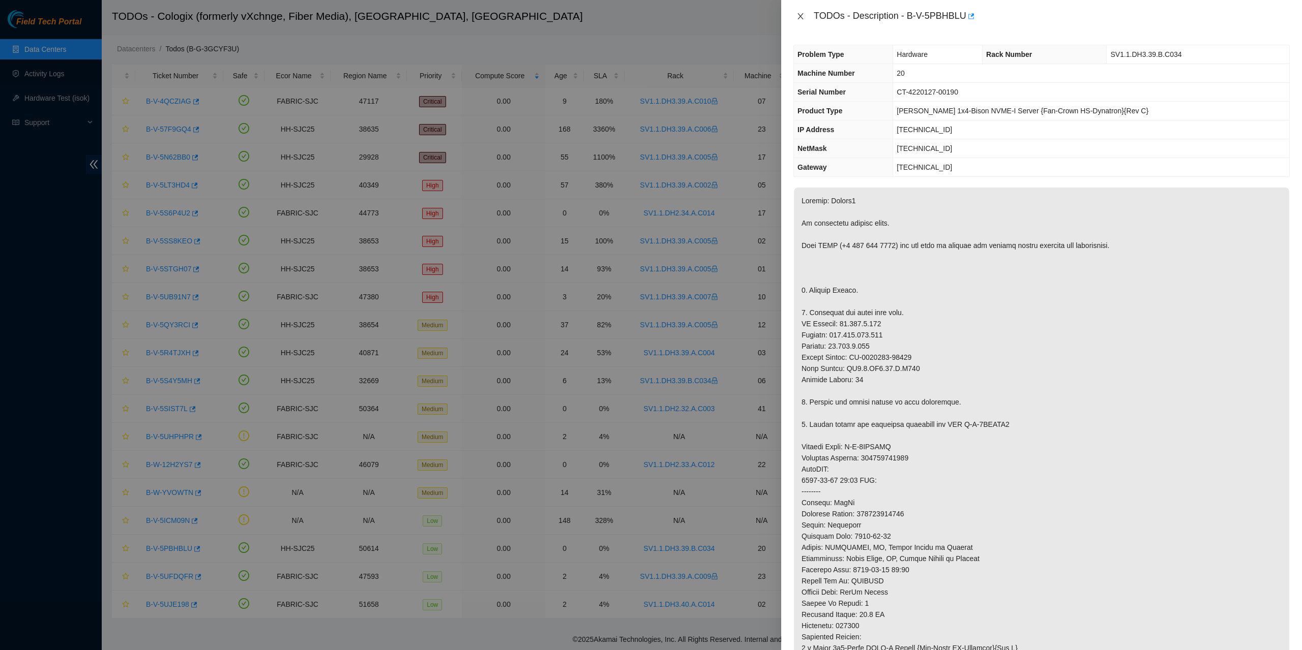
click at [806, 15] on button "Close" at bounding box center [800, 17] width 14 height 10
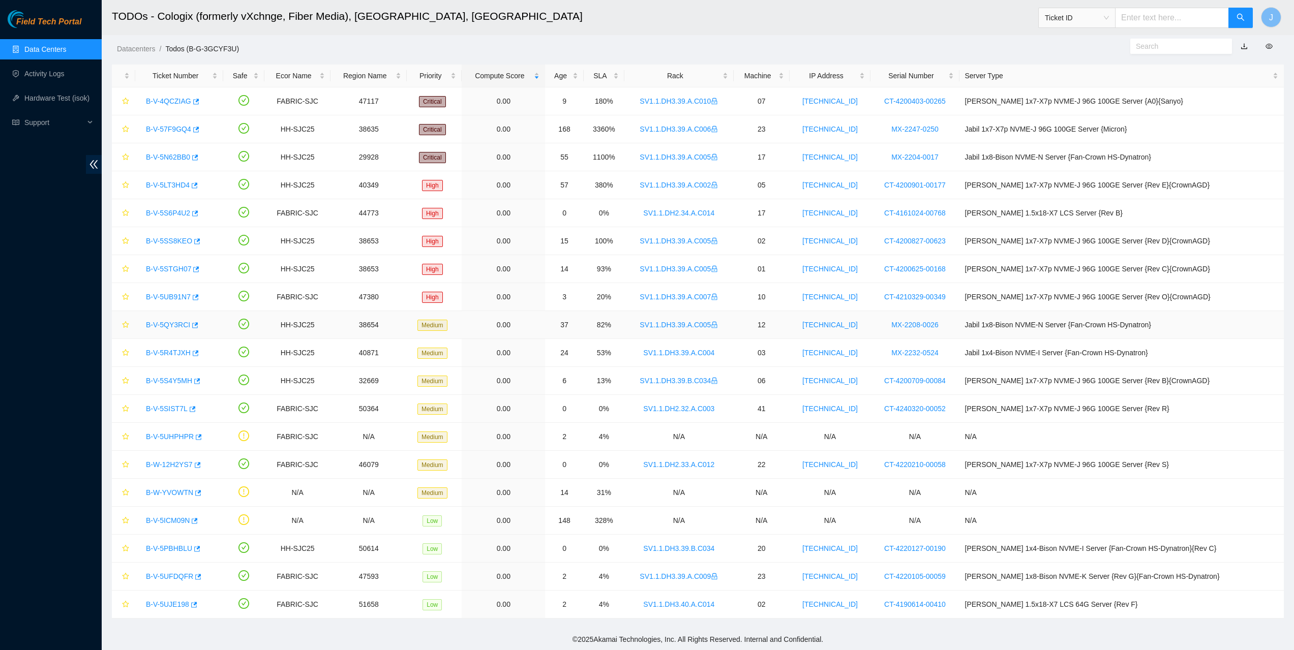
drag, startPoint x: 525, startPoint y: 323, endPoint x: 515, endPoint y: 320, distance: 10.1
click at [41, 46] on link "Data Centers" at bounding box center [45, 49] width 42 height 8
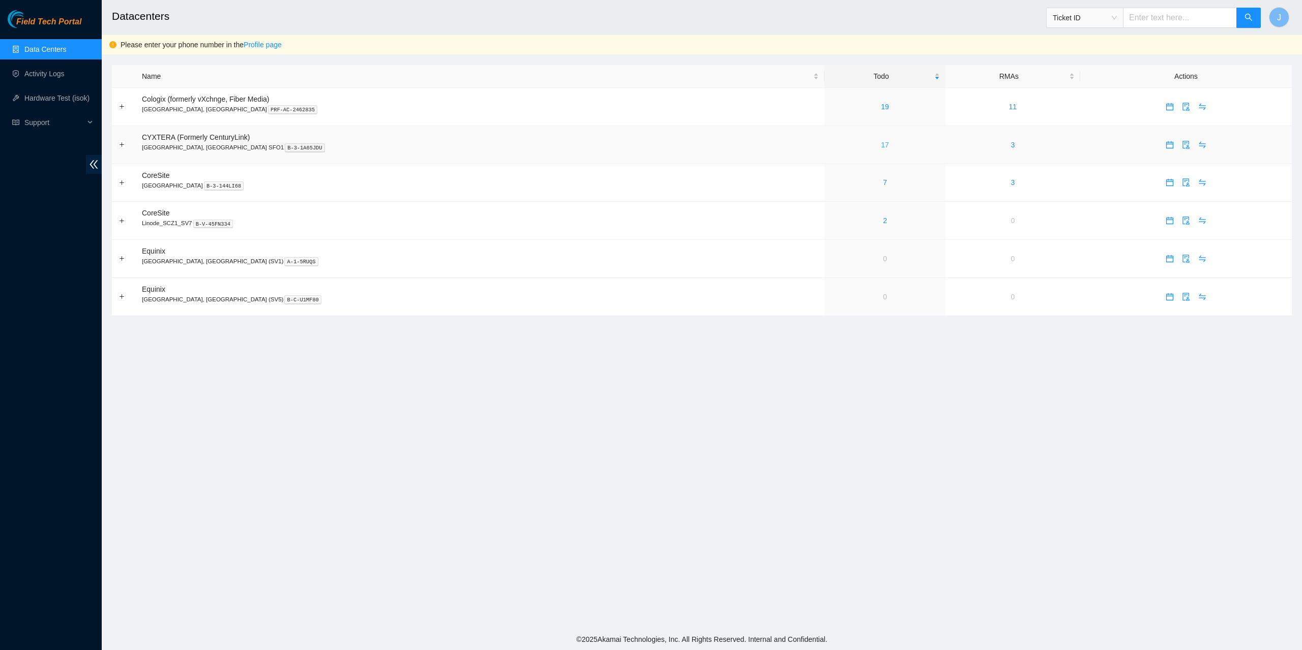
click at [881, 141] on link "17" at bounding box center [885, 145] width 8 height 8
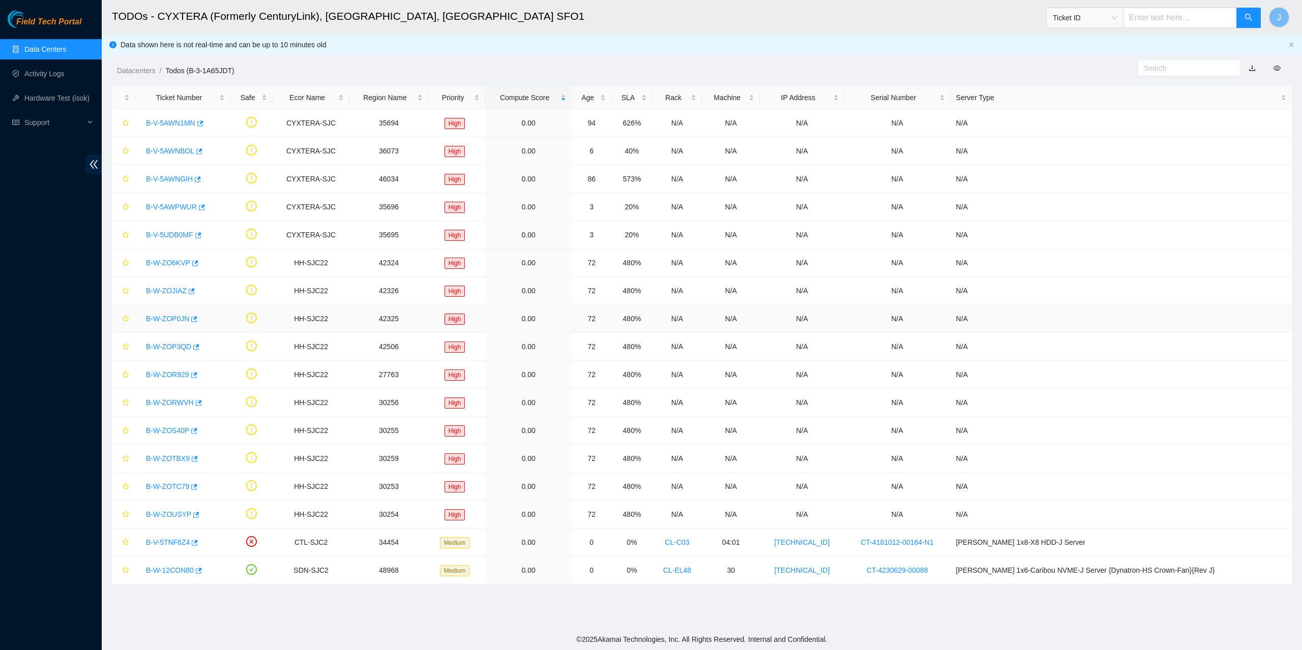
click at [169, 320] on link "B-W-ZOP0JN" at bounding box center [167, 319] width 43 height 8
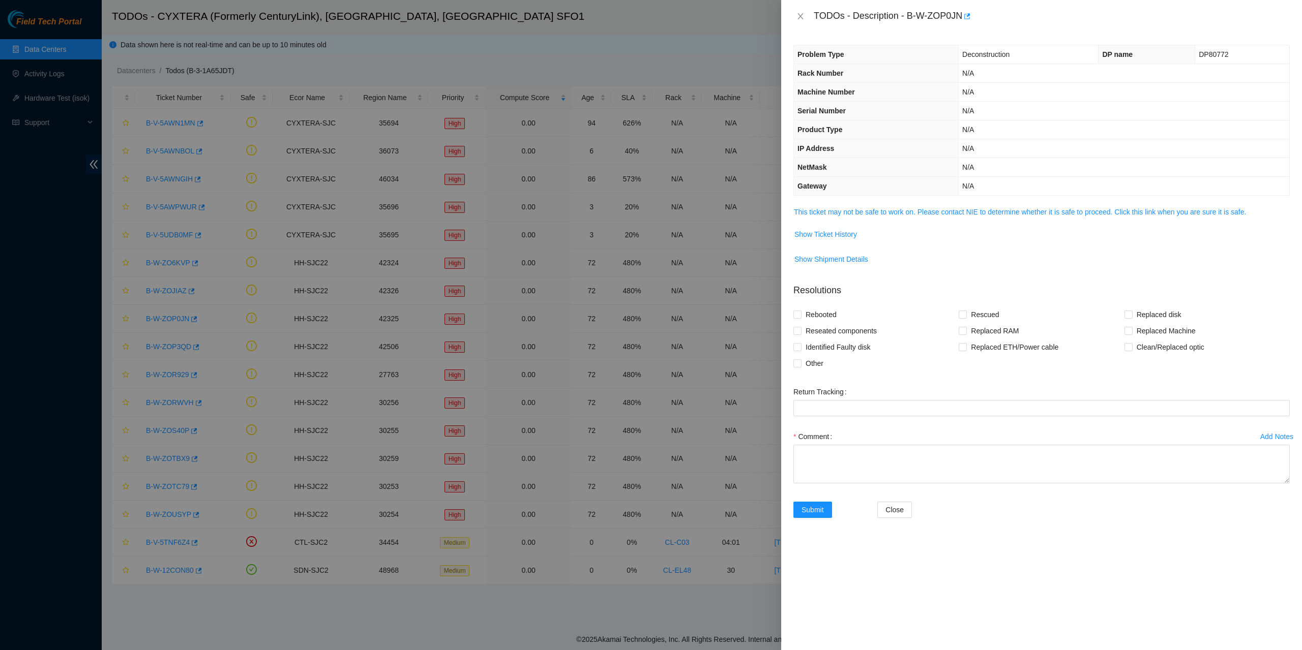
click at [884, 217] on span "This ticket may not be safe to work on. Please contact NIE to determine whether…" at bounding box center [1041, 211] width 495 height 11
click at [884, 215] on link "This ticket may not be safe to work on. Please contact NIE to determine whether…" at bounding box center [1020, 212] width 452 height 8
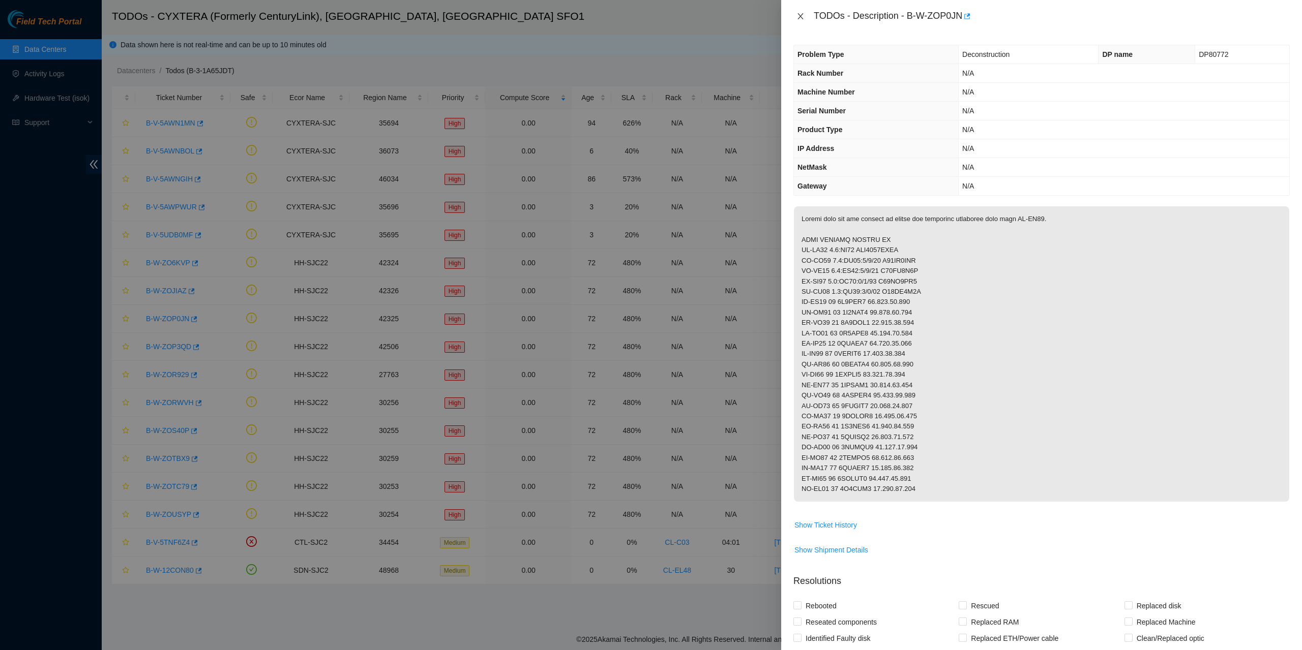
click at [798, 16] on icon "close" at bounding box center [800, 16] width 8 height 8
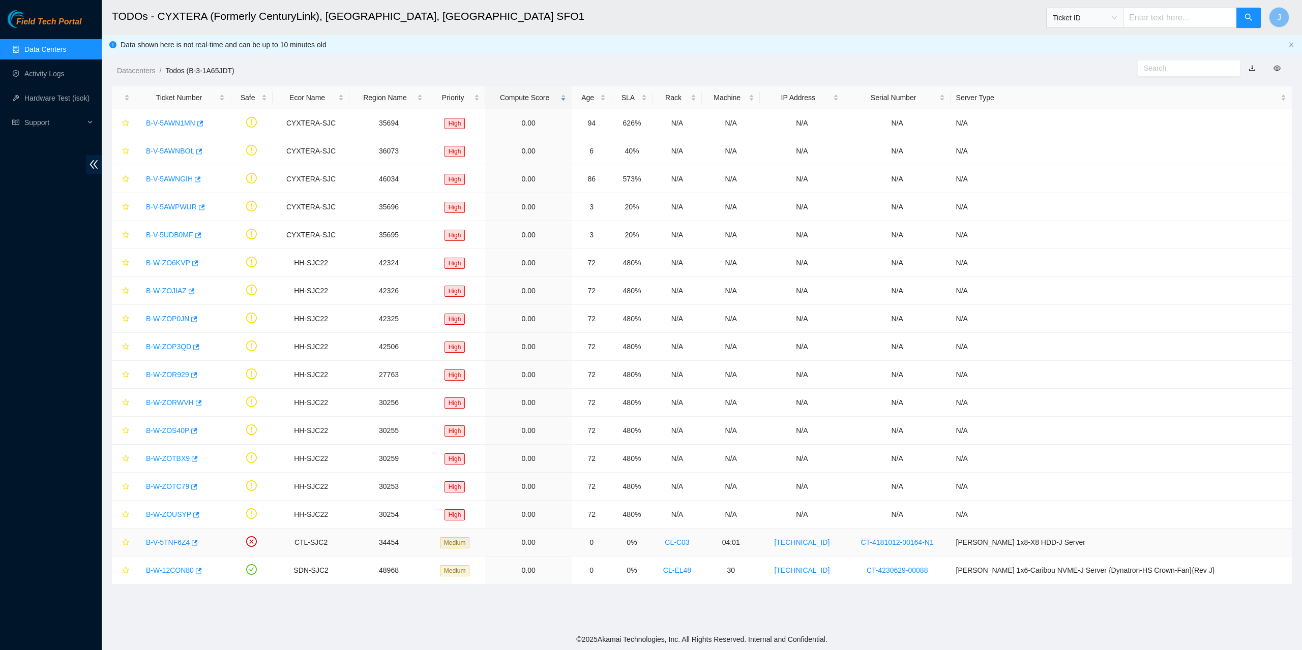
click at [175, 541] on link "B-V-5TNF6Z4" at bounding box center [168, 542] width 44 height 8
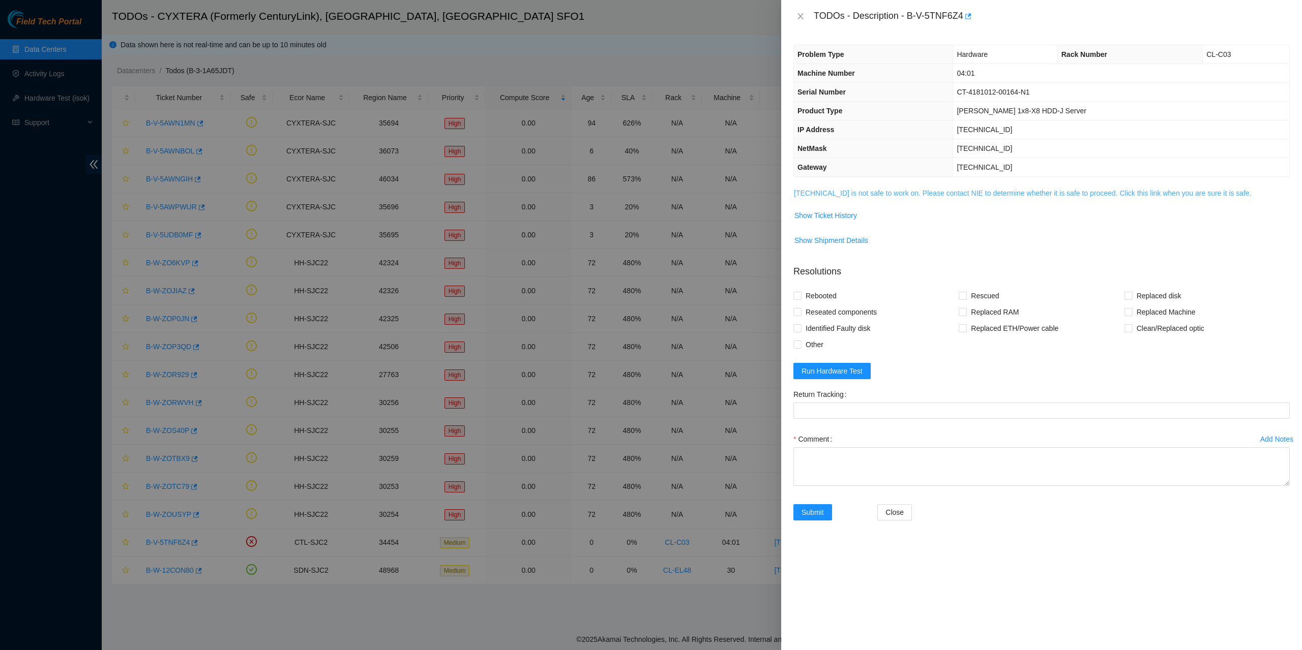
click at [891, 196] on link "[TECHNICAL_ID] is not safe to work on. Please contact NIE to determine whether …" at bounding box center [1023, 193] width 458 height 8
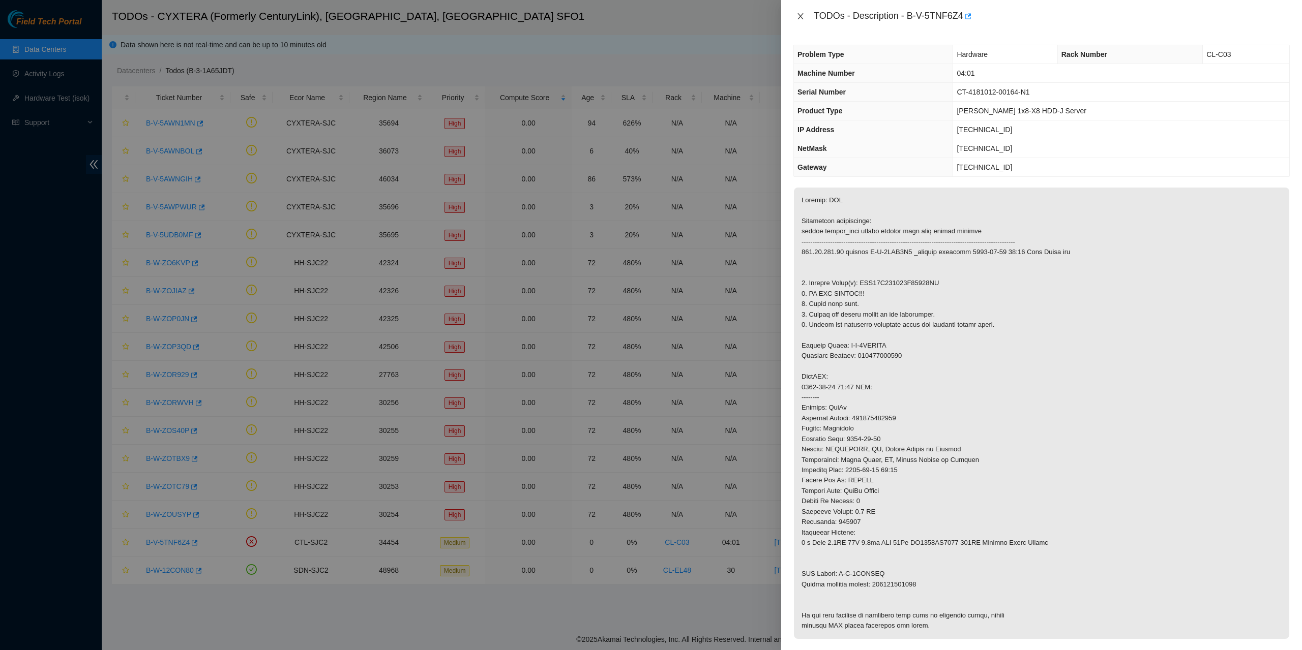
click at [802, 17] on icon "close" at bounding box center [800, 16] width 8 height 8
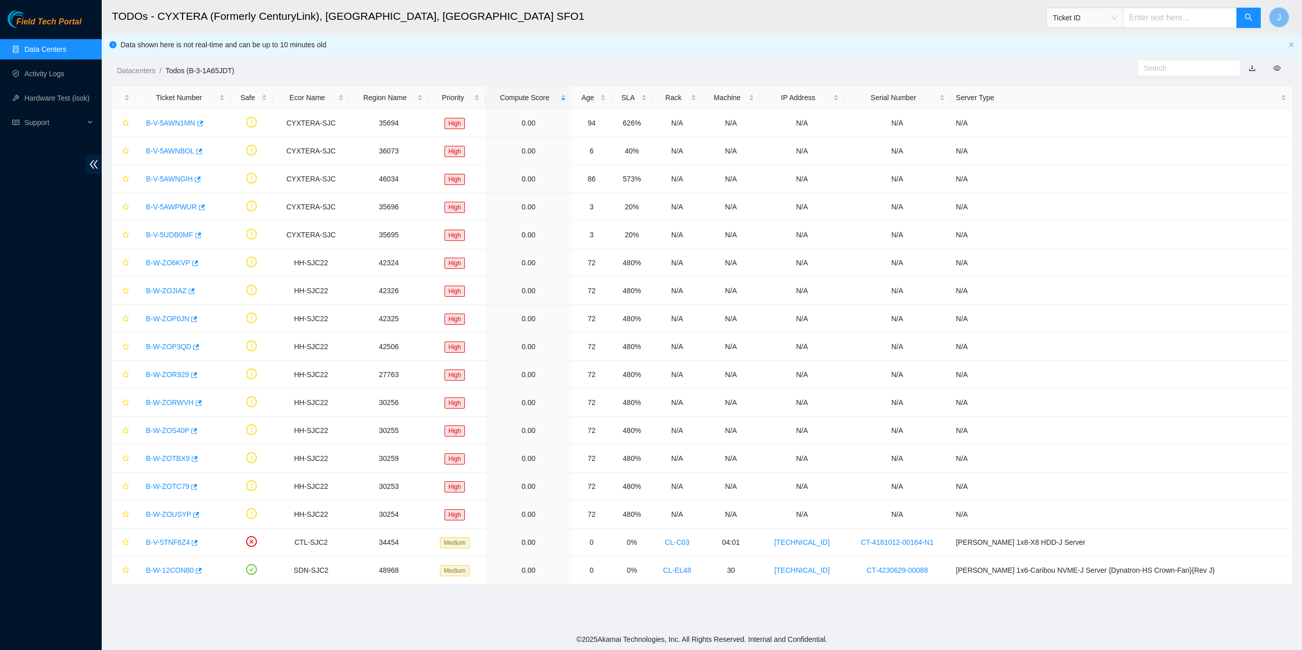
click at [52, 49] on link "Data Centers" at bounding box center [45, 49] width 42 height 8
